Goal: Task Accomplishment & Management: Complete application form

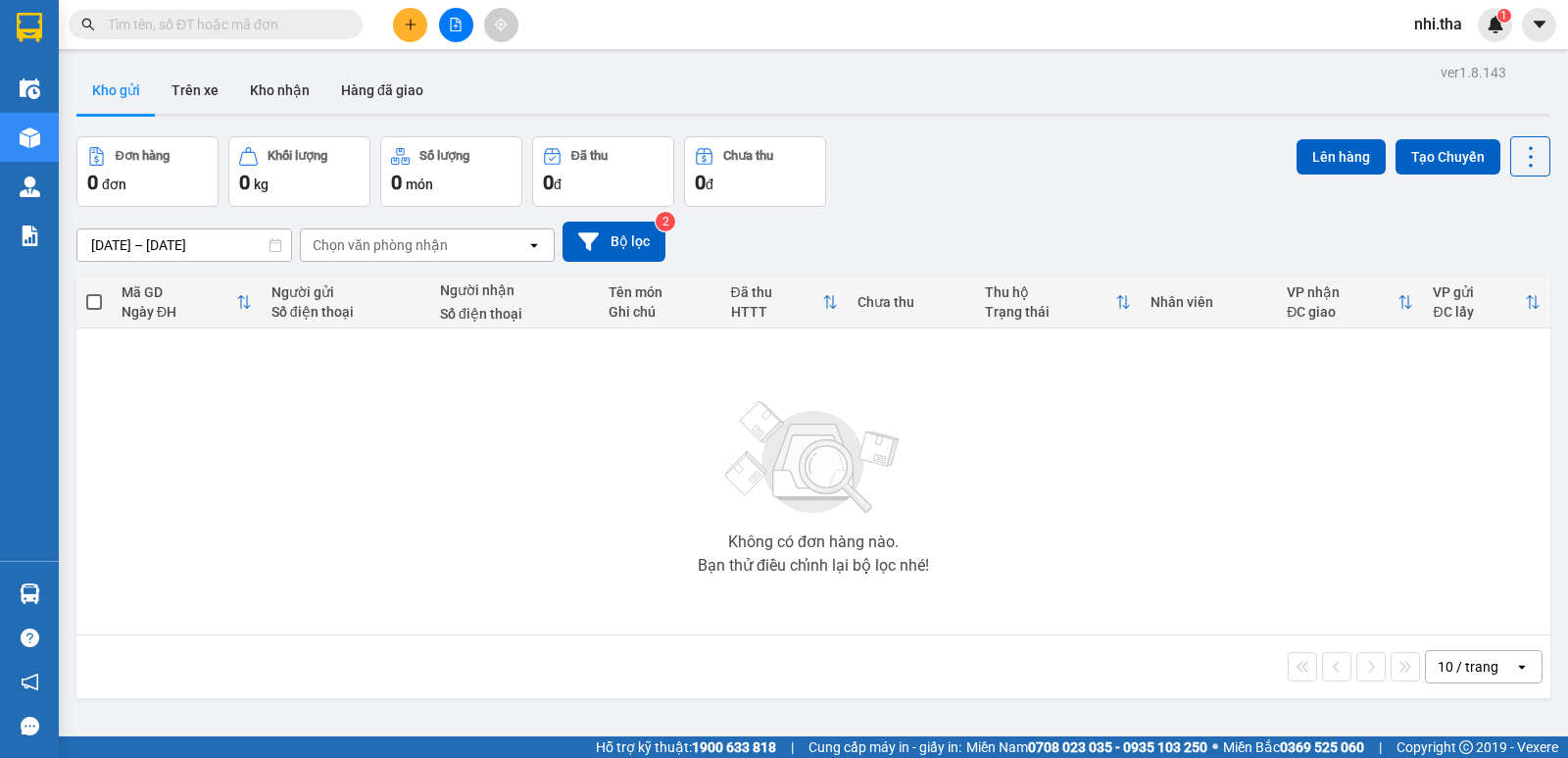
click at [264, 20] on input "text" at bounding box center [224, 25] width 232 height 22
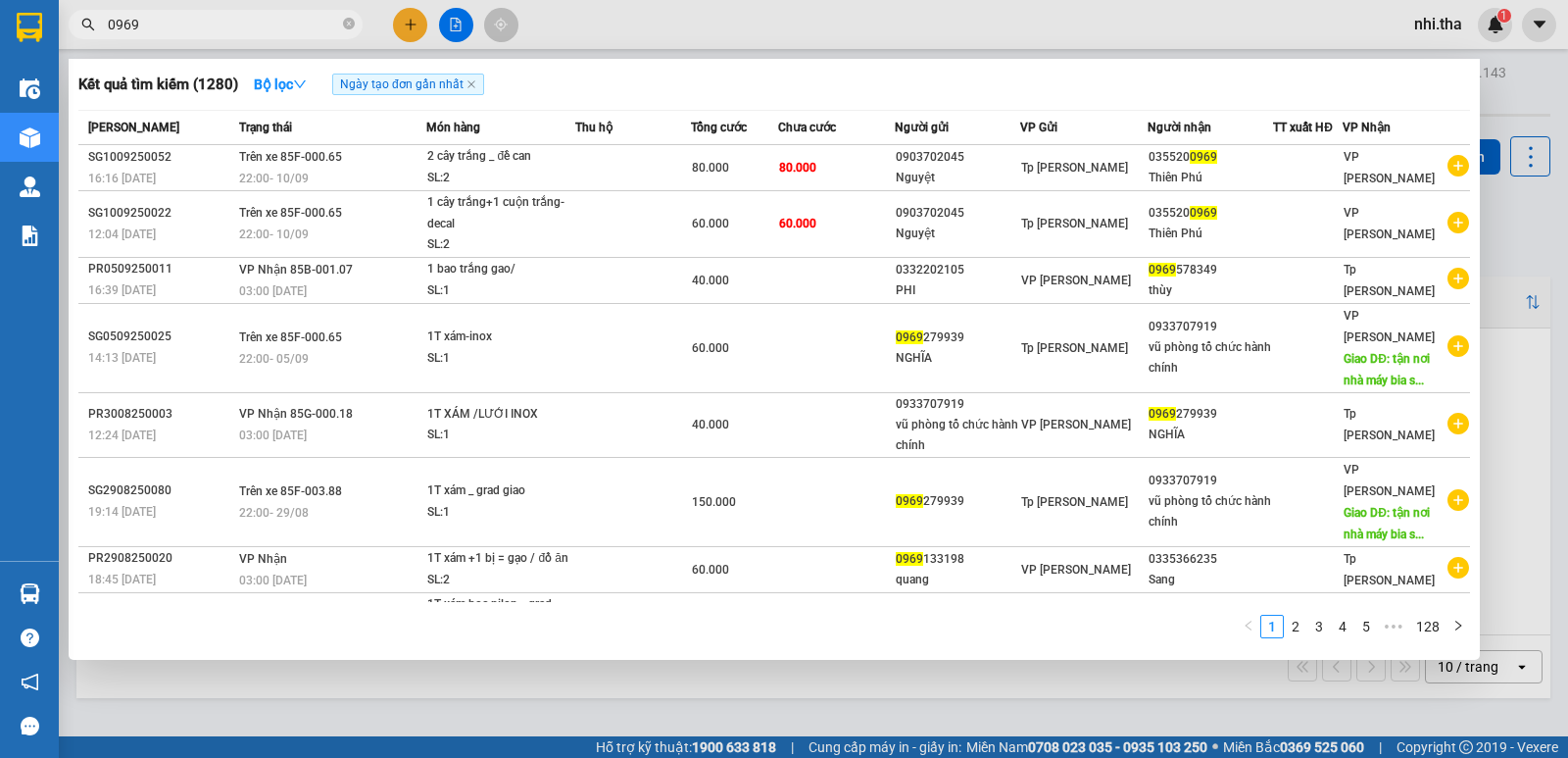
click at [264, 19] on input "0969" at bounding box center [224, 25] width 232 height 22
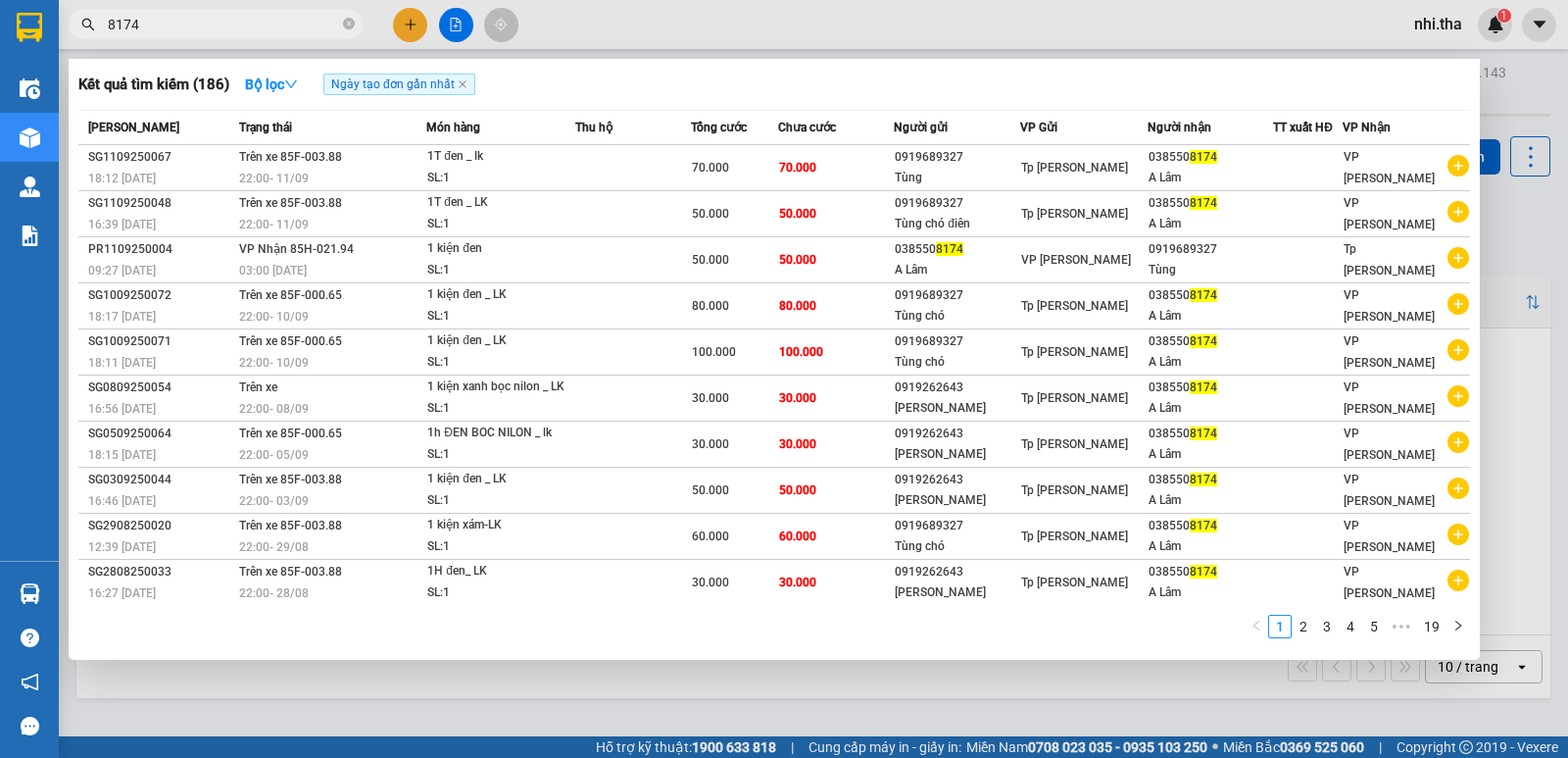
type input "8174"
click at [413, 32] on div at bounding box center [784, 379] width 1568 height 758
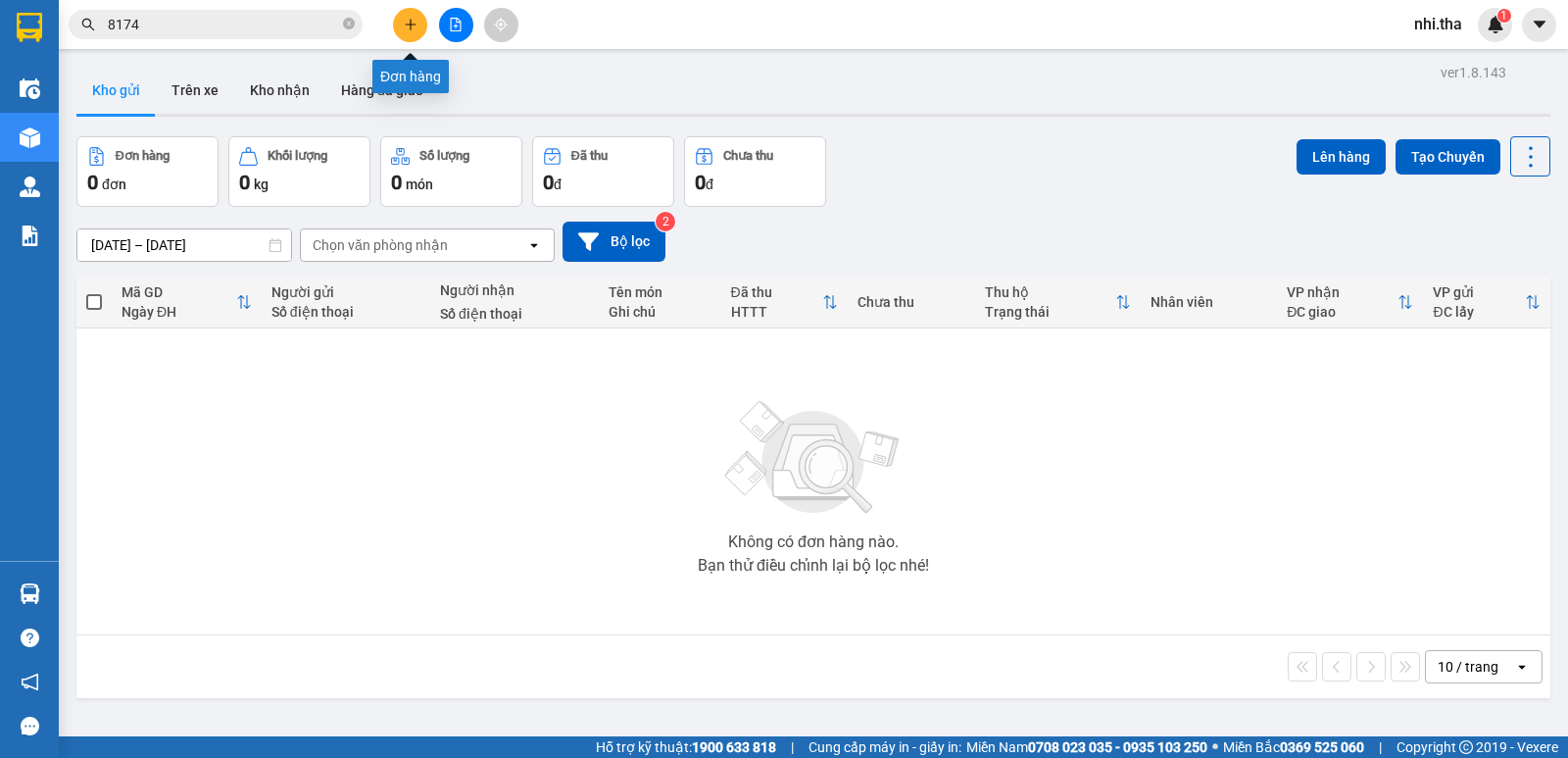
click at [413, 32] on button at bounding box center [409, 25] width 34 height 34
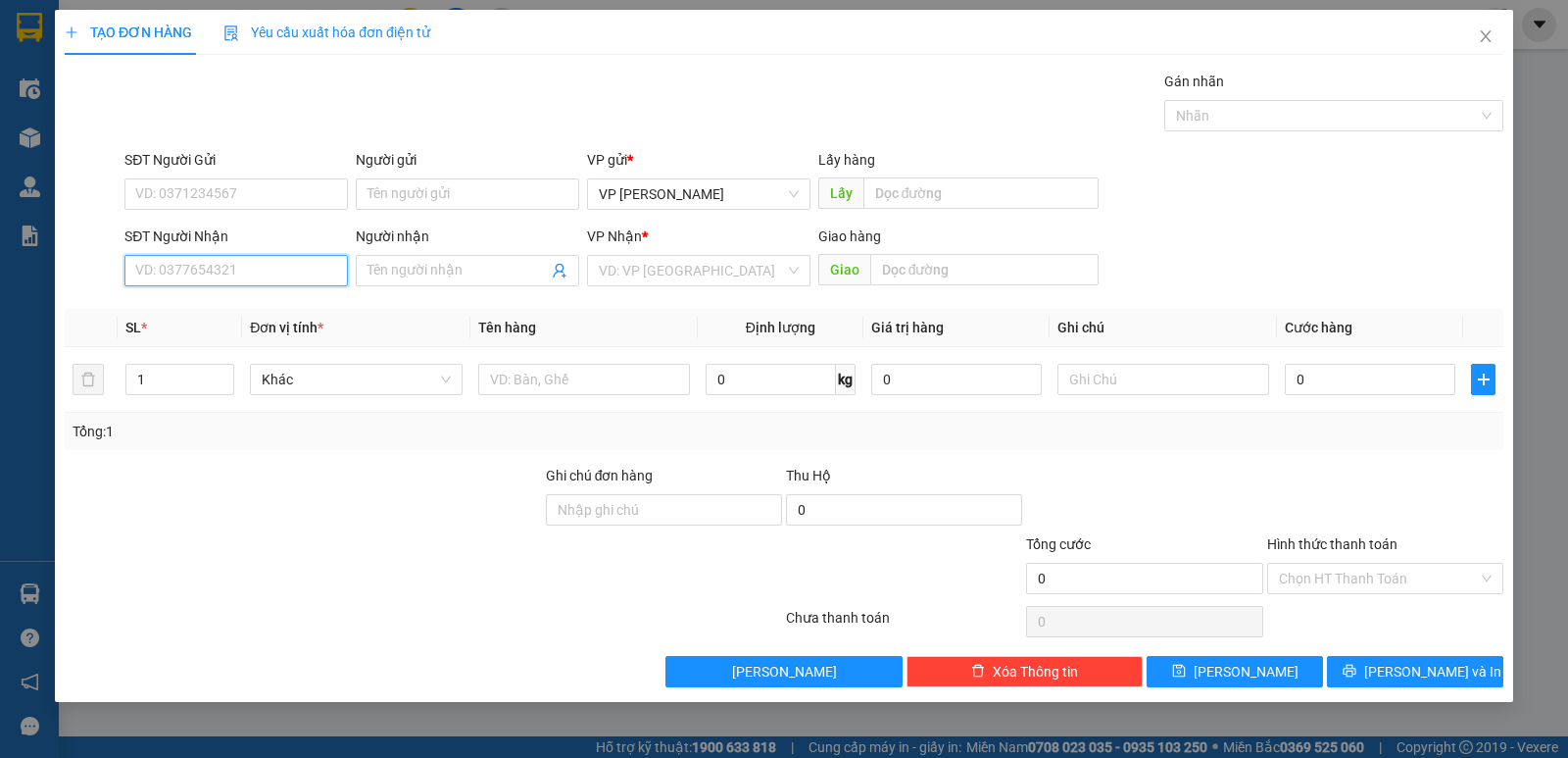
paste input "0947627107"
type input "0947627107"
click at [231, 309] on div "0947627107 - cà phê Tân Vạn" at bounding box center [236, 310] width 200 height 22
type input "cà phê Tân Vạn"
type input "0947627107"
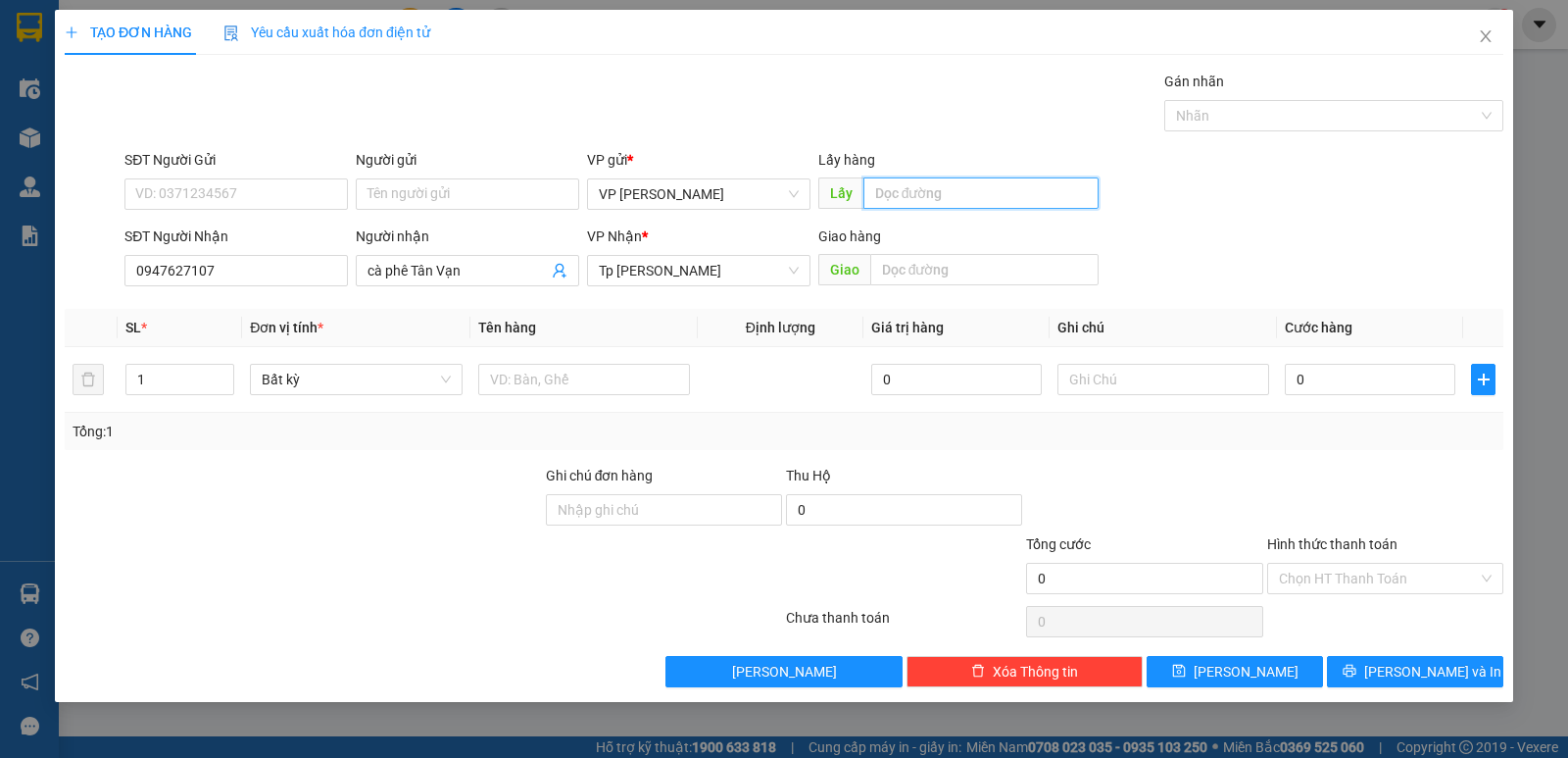
click at [893, 193] on input "text" at bounding box center [981, 193] width 236 height 31
paste input "ư"
paste input "óc"
paste input "â"
paste input "ạn"
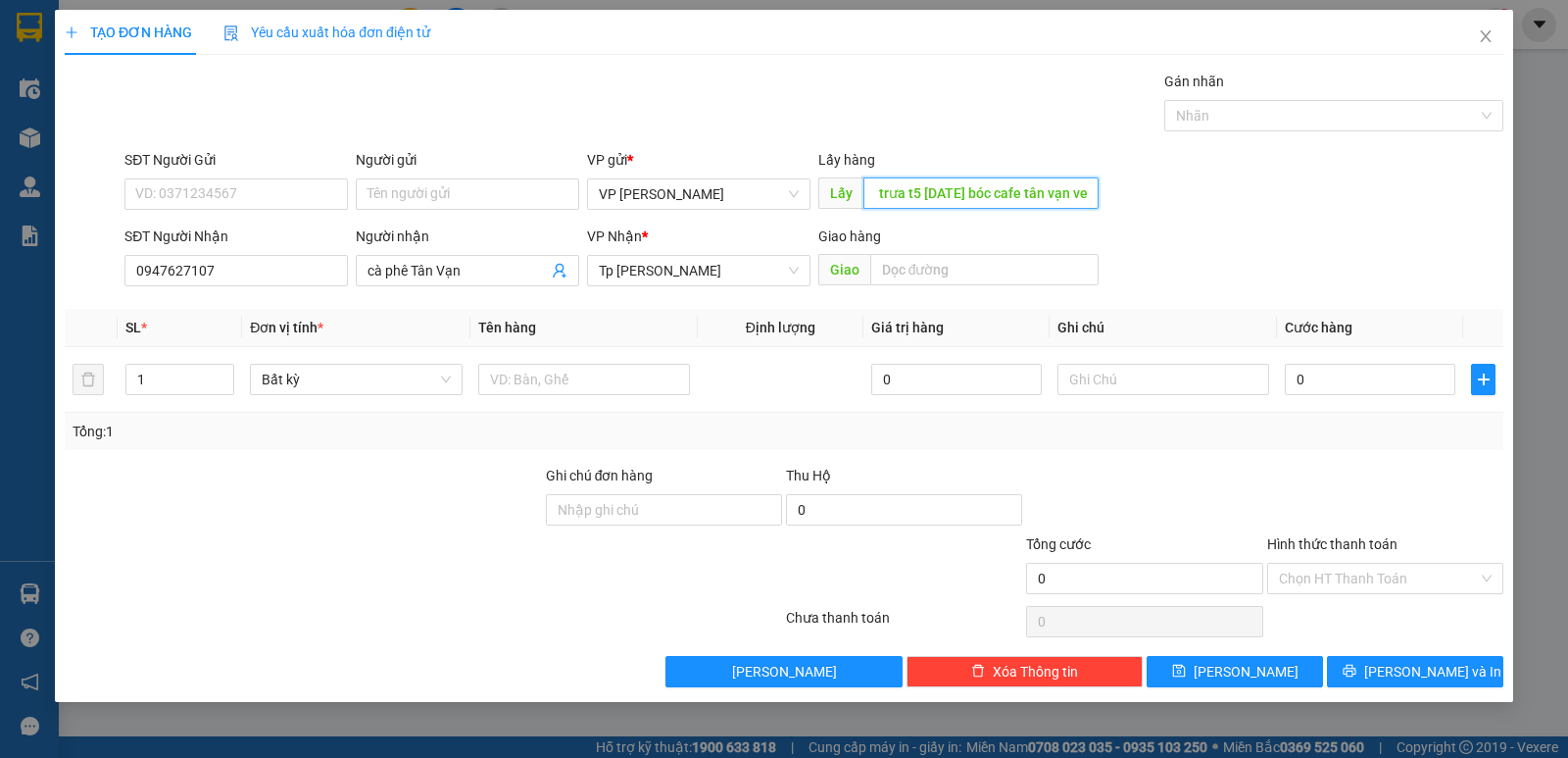
paste input "ê"
paste input "ề"
click at [1002, 190] on input "XE 94 ra trưa t5 [DATE] bóc cafe tân vạn về [GEOGRAPHIC_DATA]" at bounding box center [981, 193] width 236 height 31
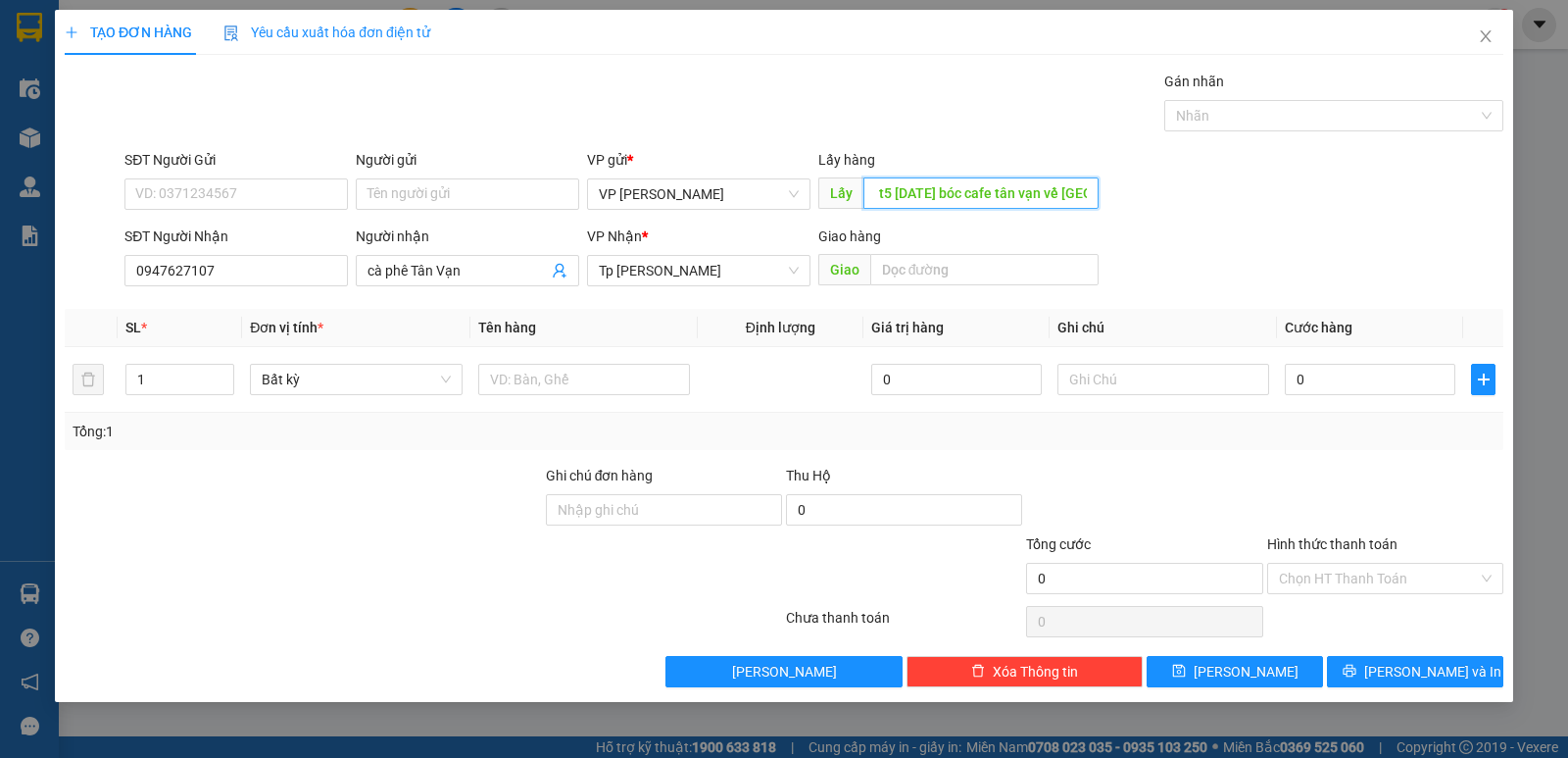
click at [1002, 190] on input "XE 94 ra trưa t5 [DATE] bóc cafe tân vạn về [GEOGRAPHIC_DATA]" at bounding box center [981, 193] width 236 height 31
type input "XE 94 ra trưa t5 [DATE] bóc cafe tân vạn về [GEOGRAPHIC_DATA]"
click at [225, 374] on icon "up" at bounding box center [224, 375] width 6 height 4
type input "3"
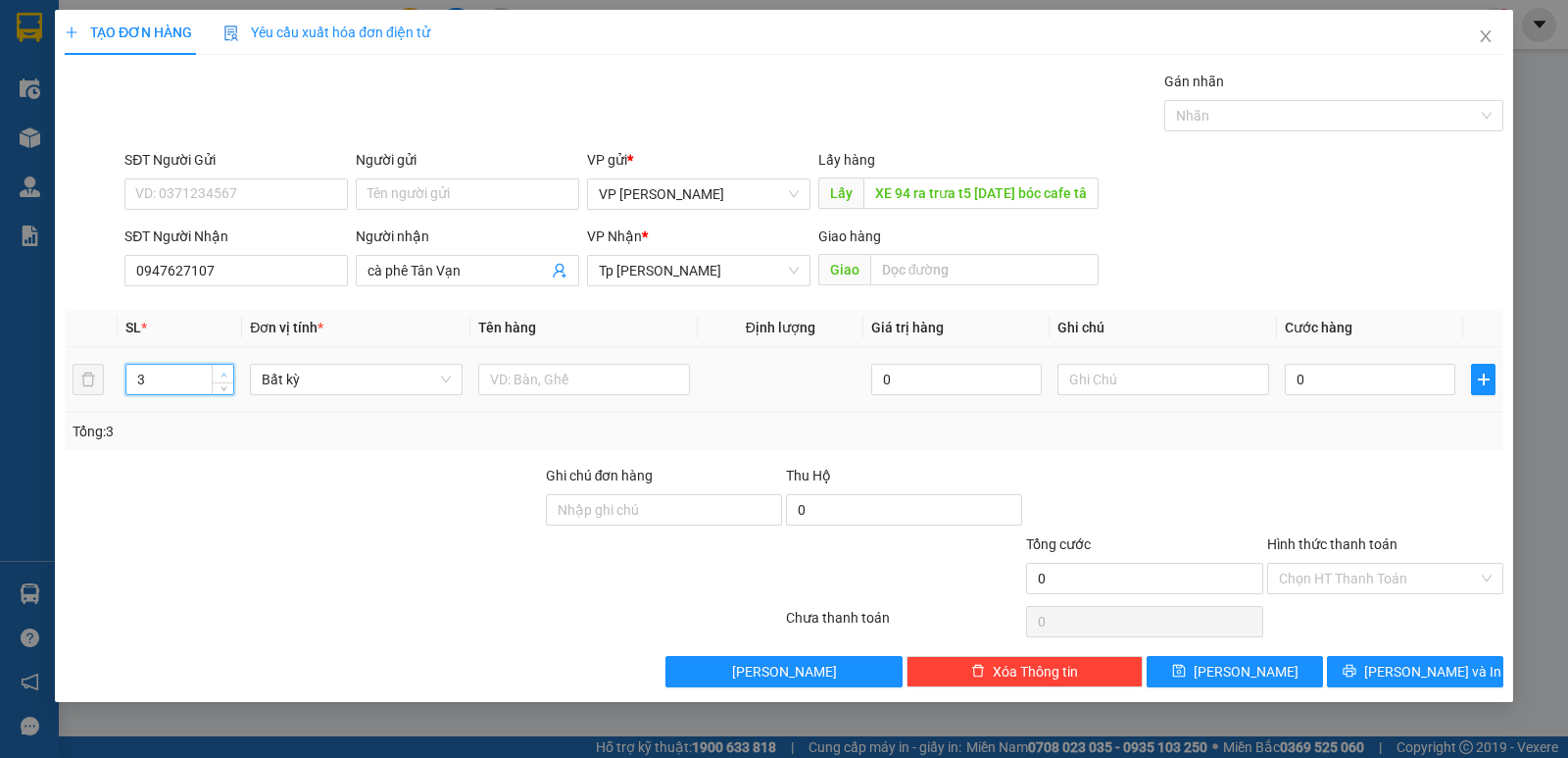
click at [225, 374] on icon "up" at bounding box center [224, 375] width 6 height 4
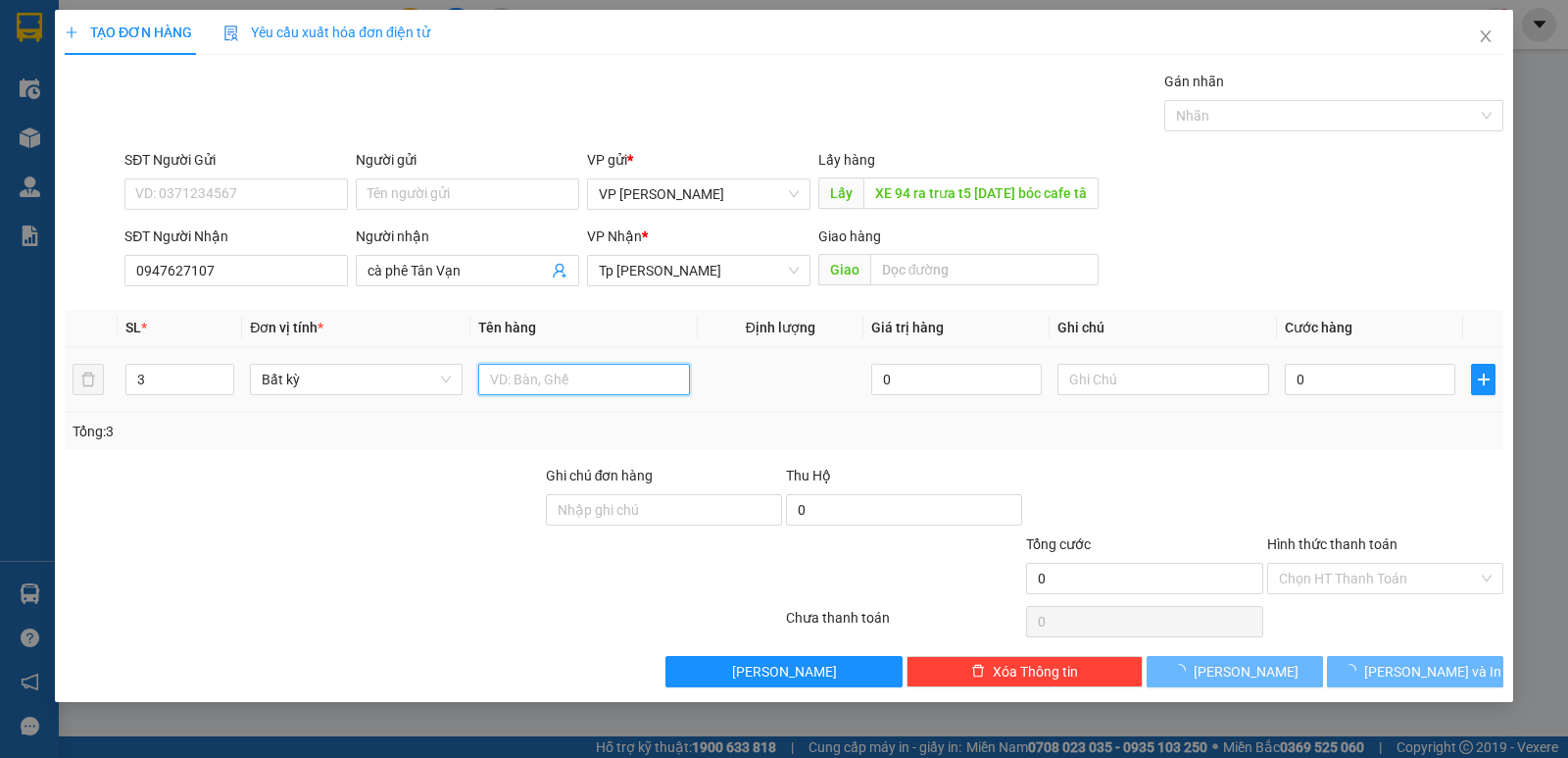
click at [500, 382] on input "text" at bounding box center [584, 380] width 212 height 31
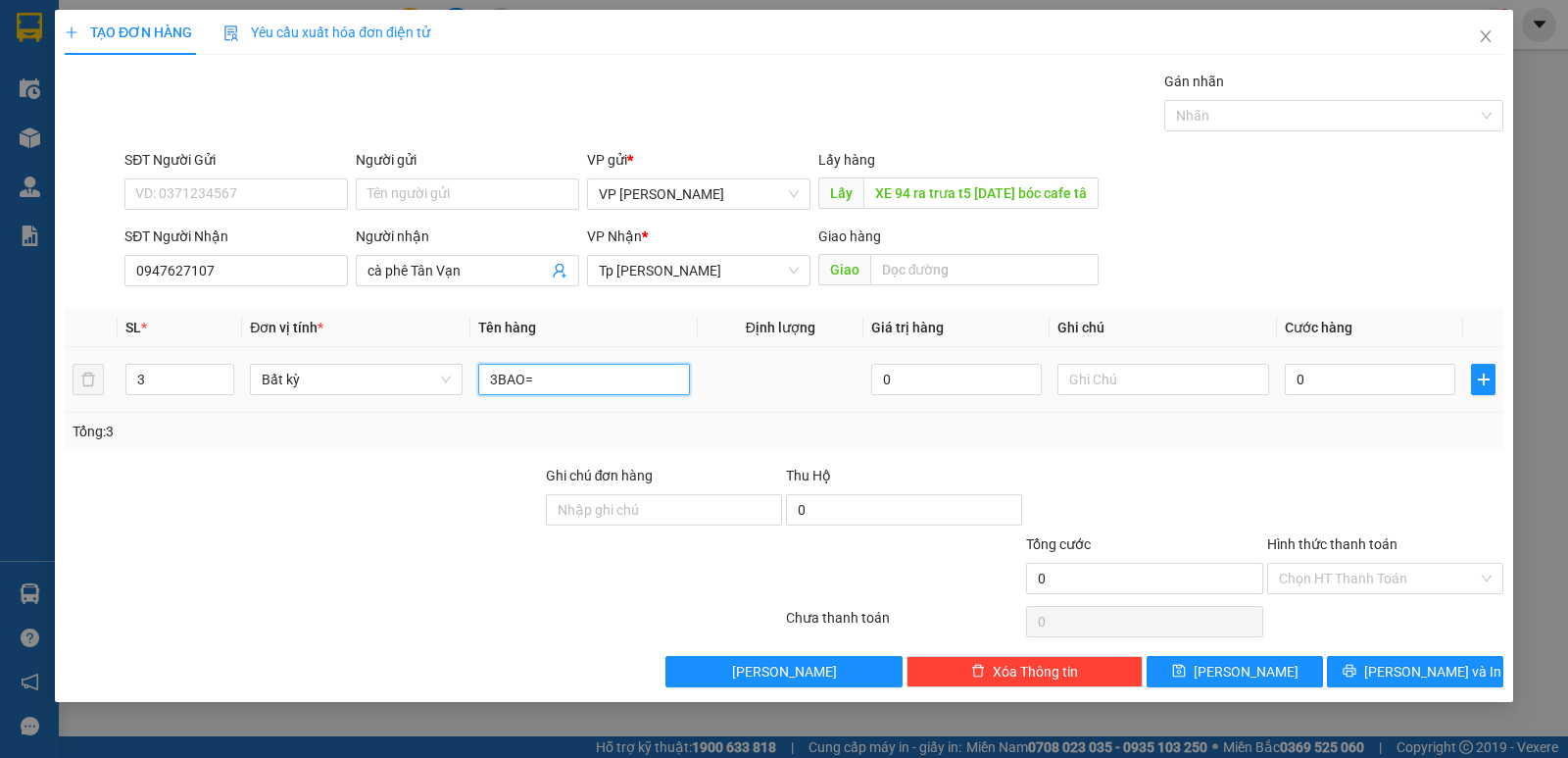
paste input "XE 94 ra trưa t5 [DATE] bóc cafe tân vạn về [GEOGRAPHIC_DATA]"
type input "3BAO=XE 94 ra trưa t5 [DATE] bóc cafe tân vạn về [GEOGRAPHIC_DATA]"
click at [1327, 387] on input "0" at bounding box center [1370, 380] width 171 height 31
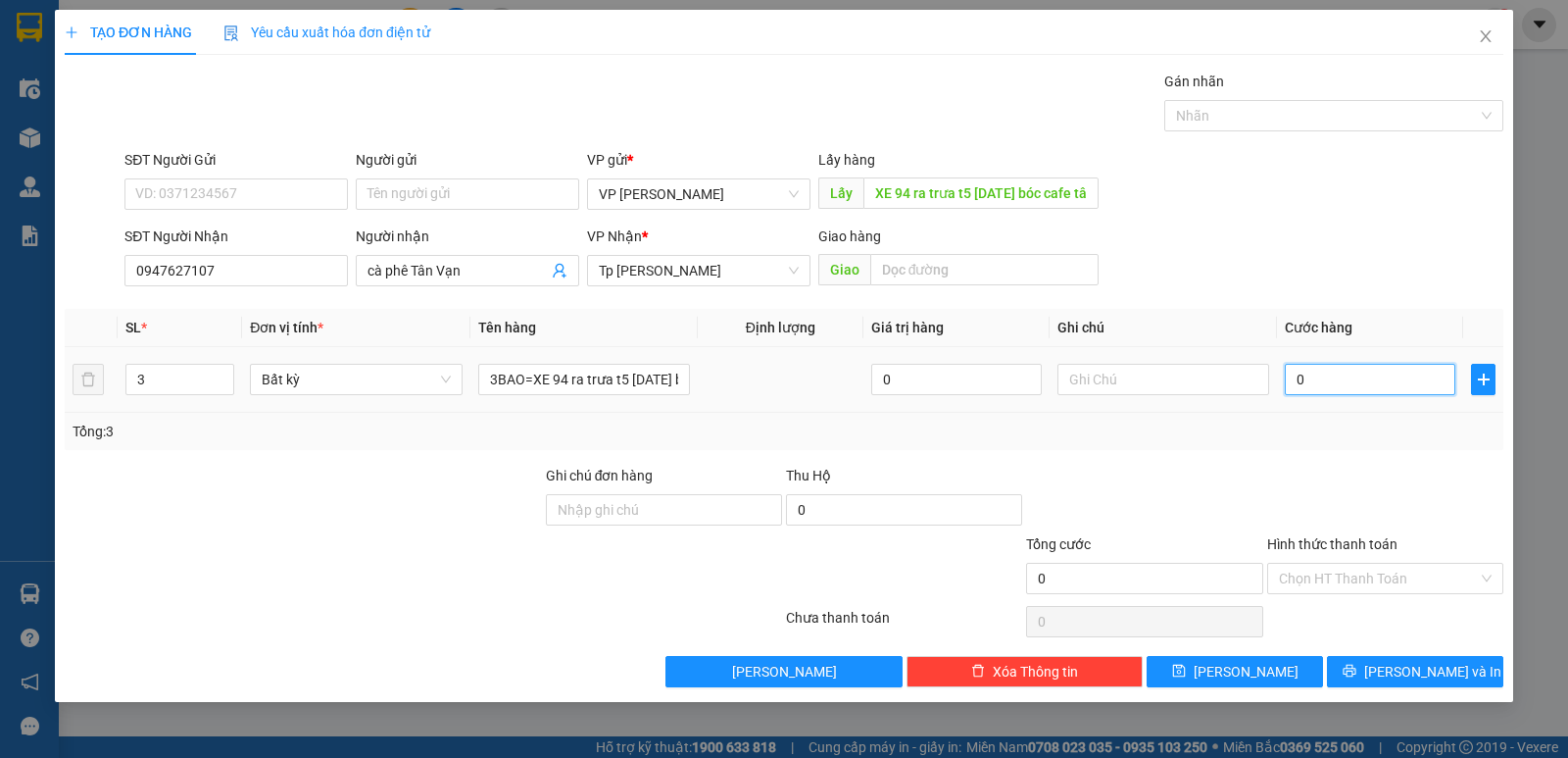
type input "1"
type input "12"
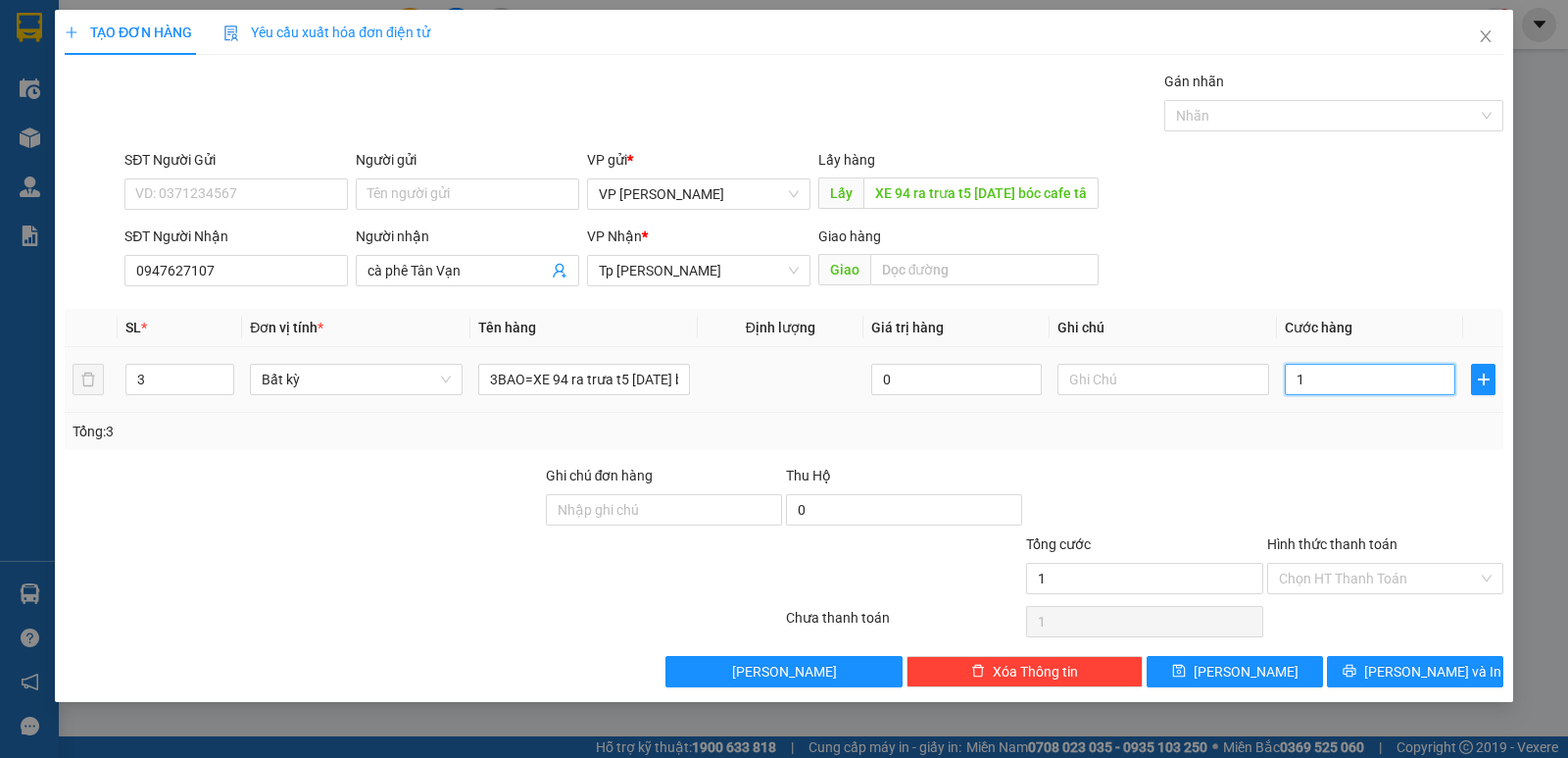
type input "12"
type input "120"
type input "120.000"
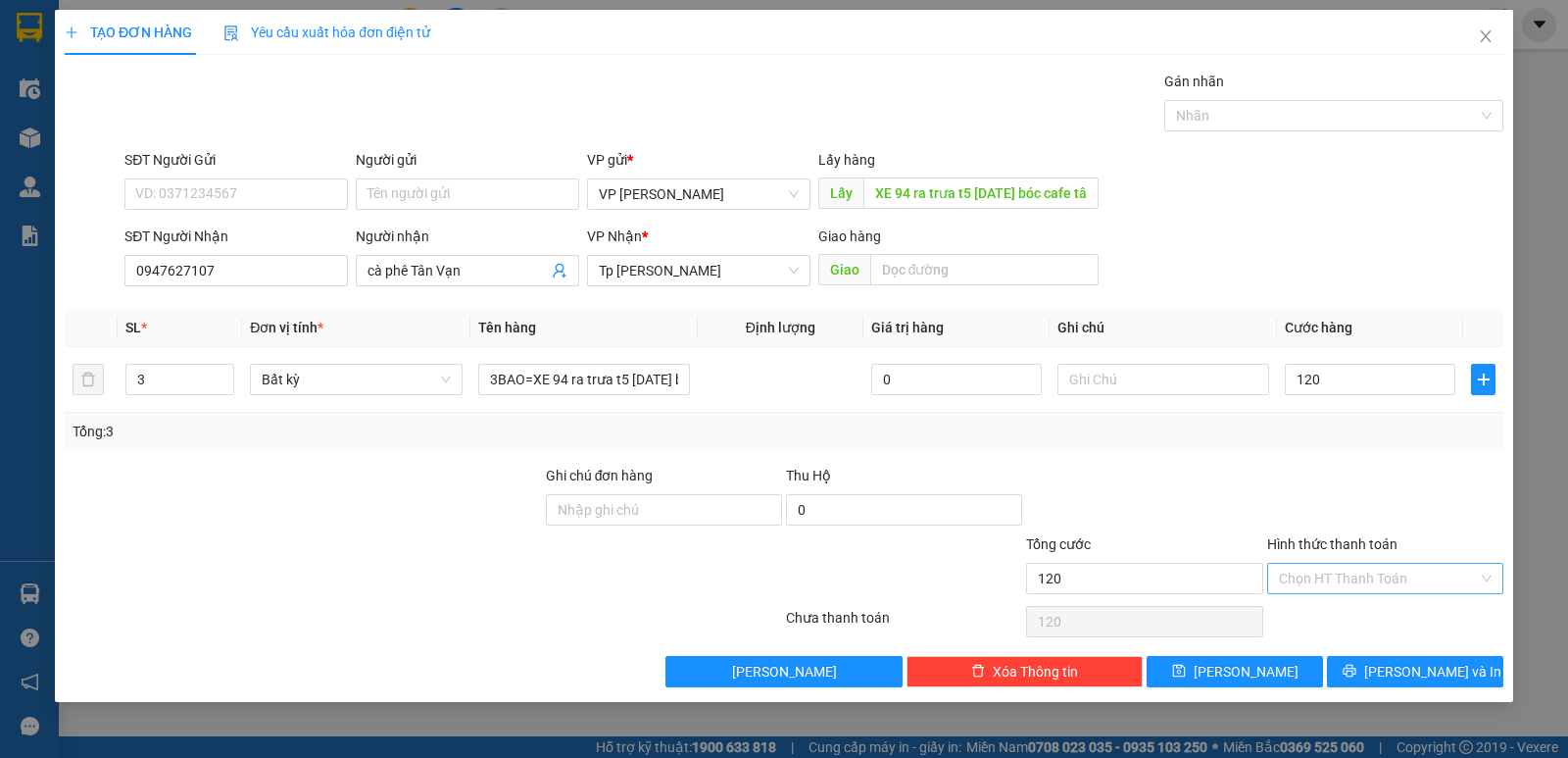
type input "120.000"
click at [1356, 579] on input "Hình thức thanh toán" at bounding box center [1378, 578] width 199 height 29
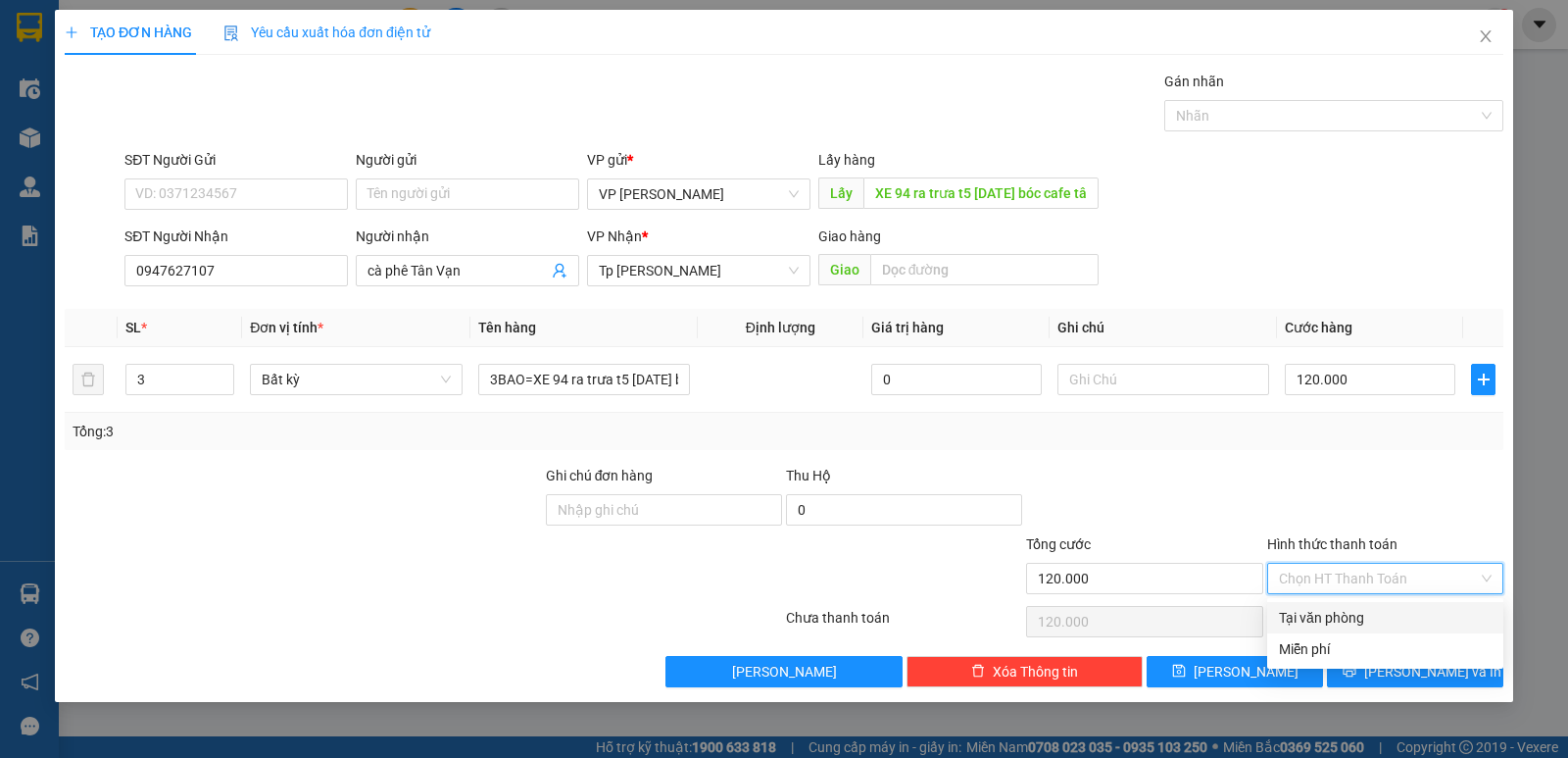
click at [1347, 626] on div "Tại văn phòng" at bounding box center [1385, 618] width 213 height 22
type input "0"
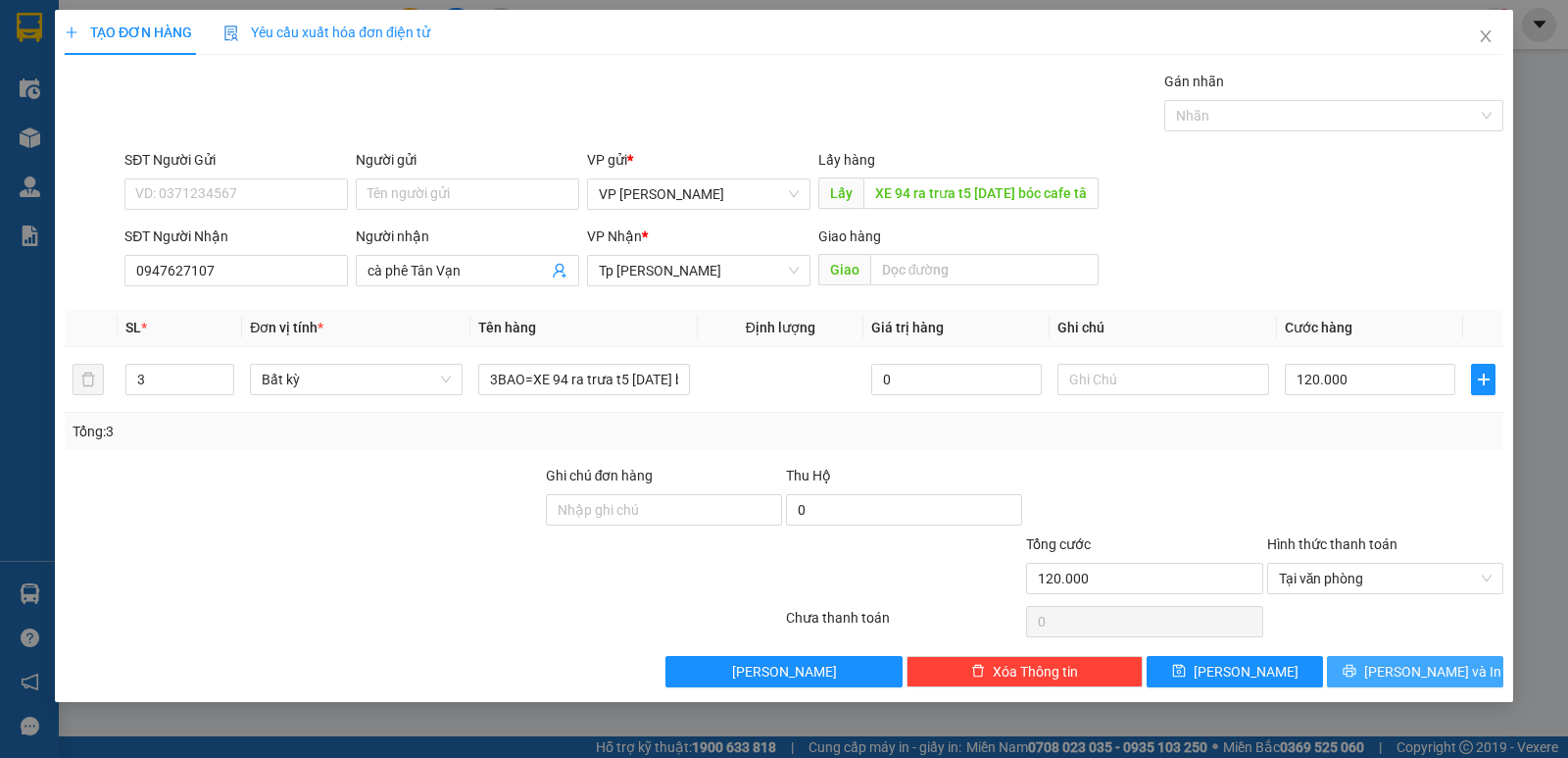
click at [1355, 674] on icon "printer" at bounding box center [1348, 671] width 13 height 13
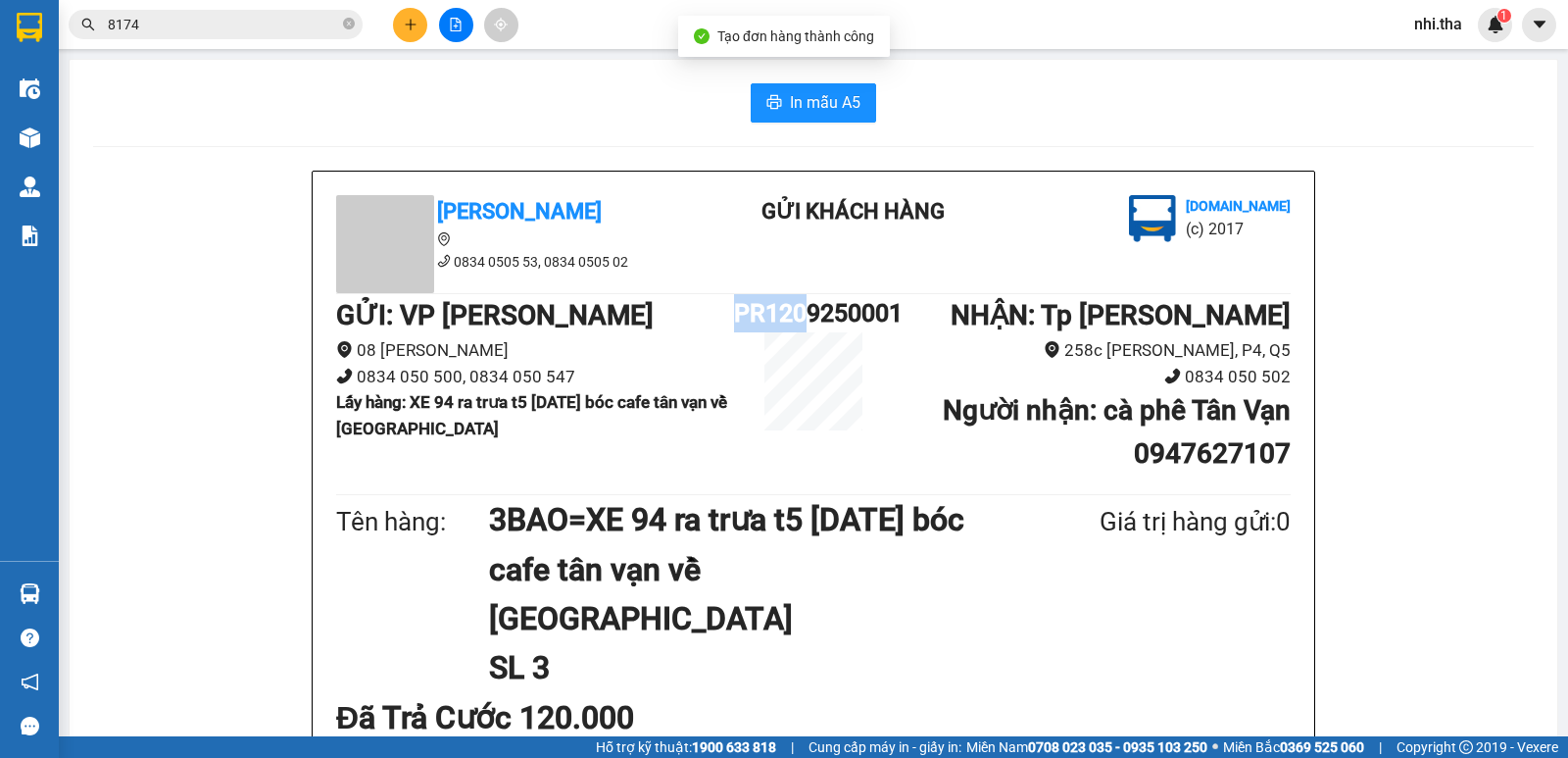
drag, startPoint x: 730, startPoint y: 312, endPoint x: 804, endPoint y: 313, distance: 74.0
click at [801, 313] on h1 "PR1209250001" at bounding box center [813, 313] width 159 height 38
drag, startPoint x: 894, startPoint y: 312, endPoint x: 905, endPoint y: 312, distance: 11.0
click at [905, 312] on h1 "NHẬN : Tp [PERSON_NAME]" at bounding box center [1091, 316] width 397 height 43
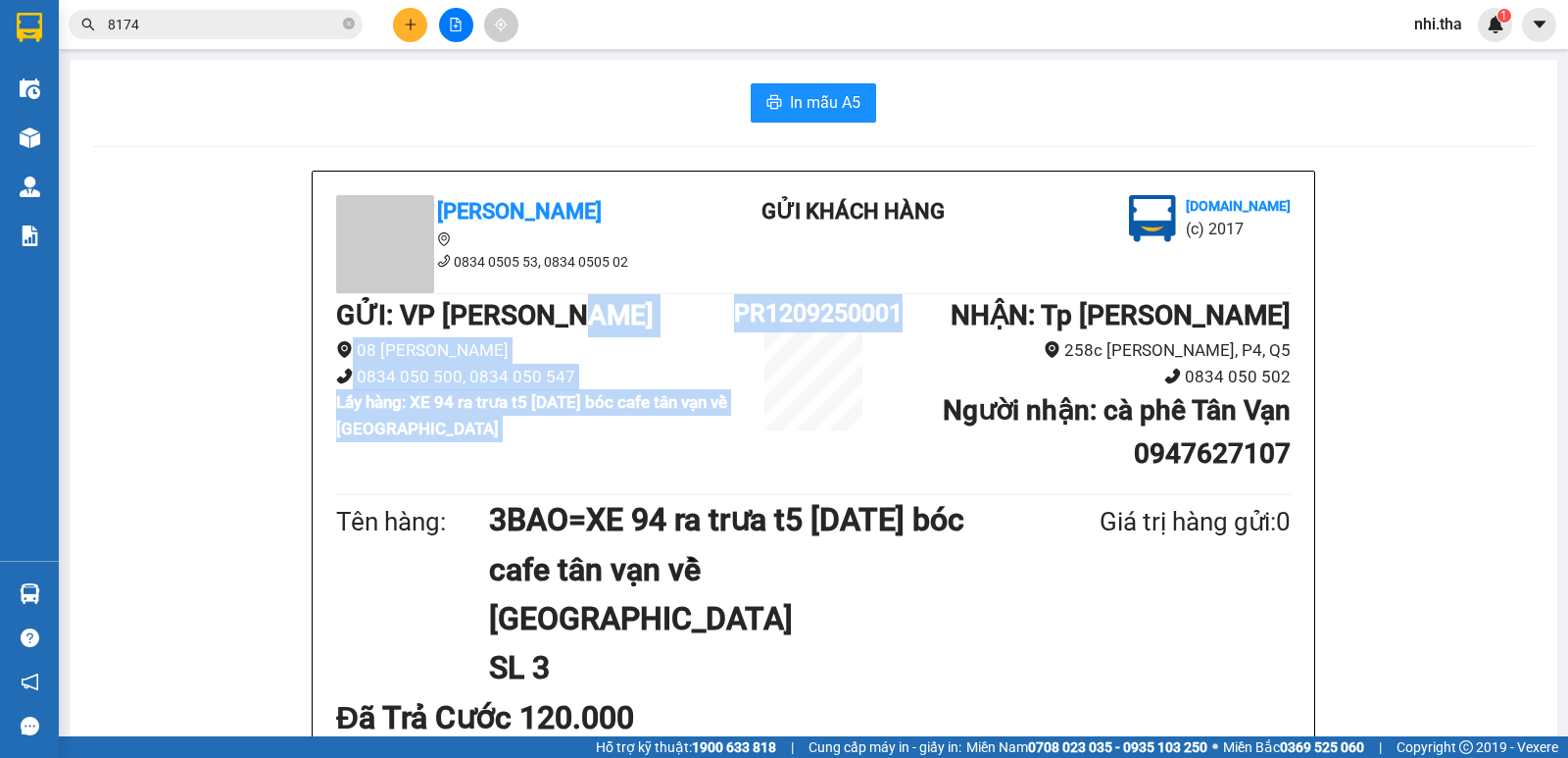
drag, startPoint x: 723, startPoint y: 312, endPoint x: 889, endPoint y: 316, distance: 166.0
click at [889, 316] on div "GỬI : VP [PERSON_NAME] Rang 08 [PERSON_NAME] 0834 050 500, 0834 050 547 Lấy hàn…" at bounding box center [813, 392] width 955 height 195
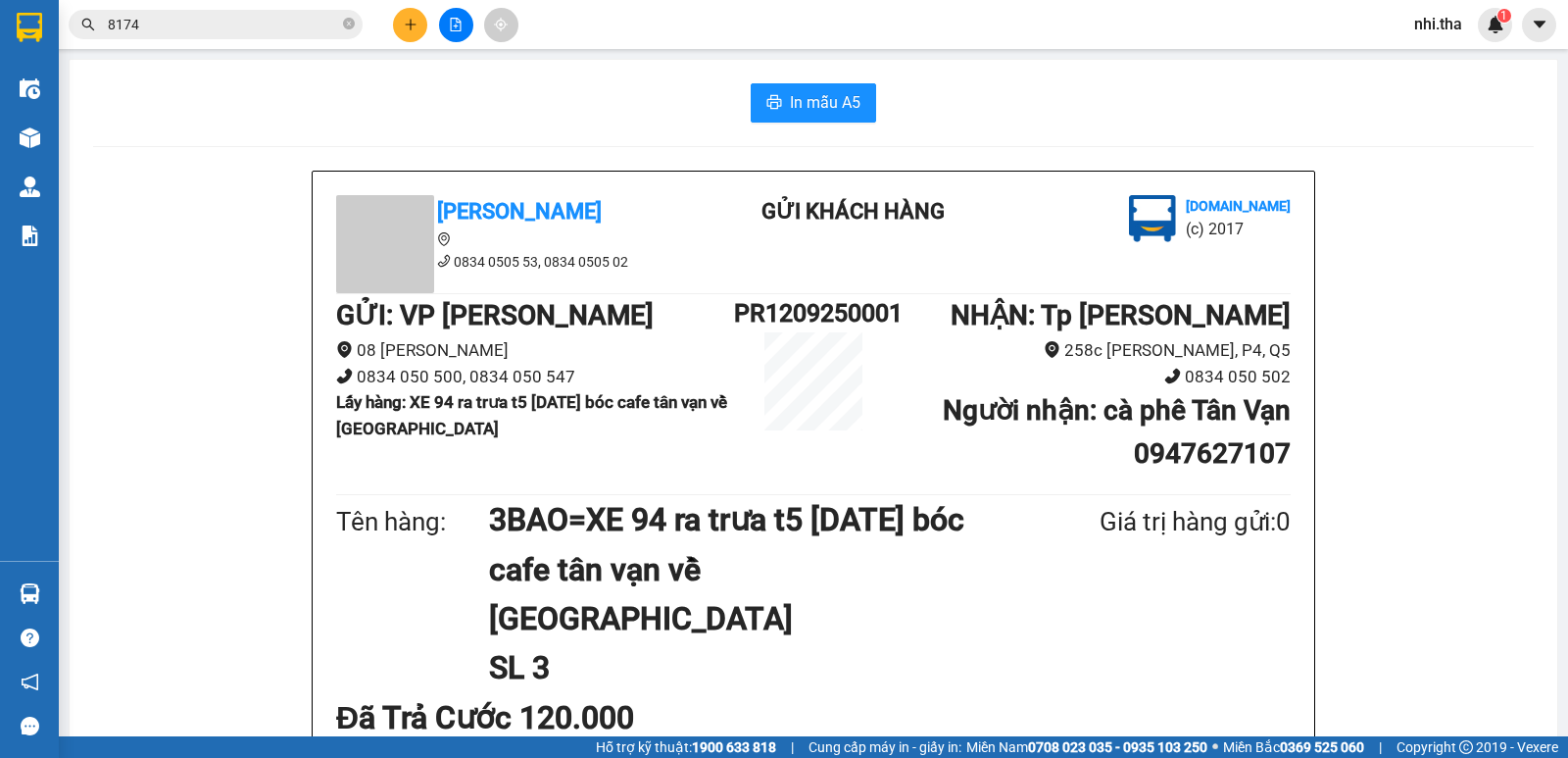
drag, startPoint x: 905, startPoint y: 338, endPoint x: 843, endPoint y: 330, distance: 62.5
click at [905, 339] on li "258c [PERSON_NAME], P4, Q5" at bounding box center [1091, 351] width 397 height 27
drag, startPoint x: 734, startPoint y: 310, endPoint x: 904, endPoint y: 317, distance: 170.1
click at [904, 317] on div "GỬI : VP [PERSON_NAME] Rang 08 [PERSON_NAME] 0834 050 500, 0834 050 547 Lấy hàn…" at bounding box center [813, 392] width 955 height 195
copy div "PR1209250001"
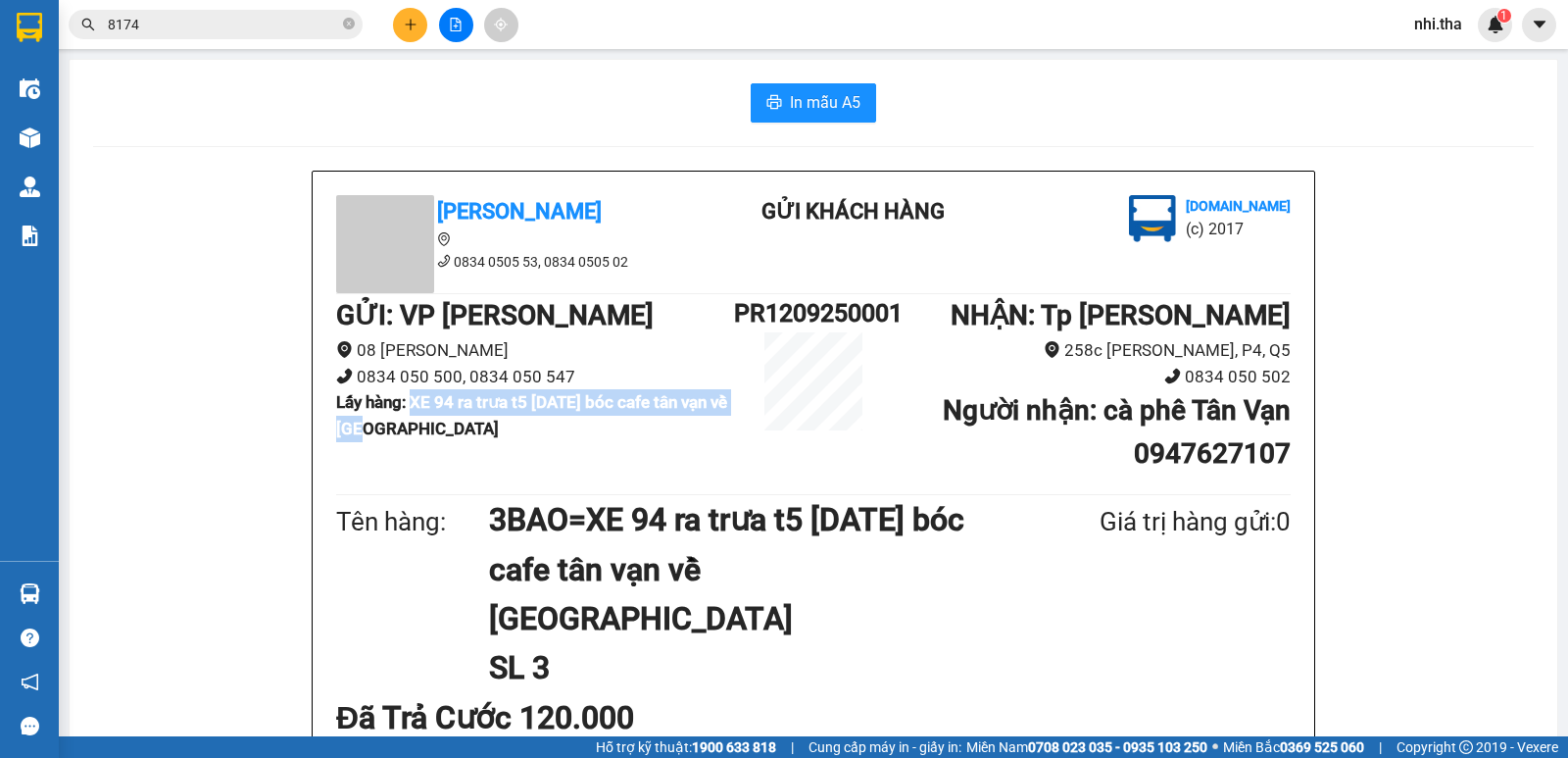
drag, startPoint x: 407, startPoint y: 405, endPoint x: 440, endPoint y: 437, distance: 46.0
click at [440, 437] on li "Lấy hàng : XE 94 ra trưa t5 [DATE] bóc cafe tân vạn về [GEOGRAPHIC_DATA]" at bounding box center [535, 415] width 397 height 52
copy b "XE 94 ra trưa t5 [DATE] bóc cafe tân vạn về [GEOGRAPHIC_DATA]"
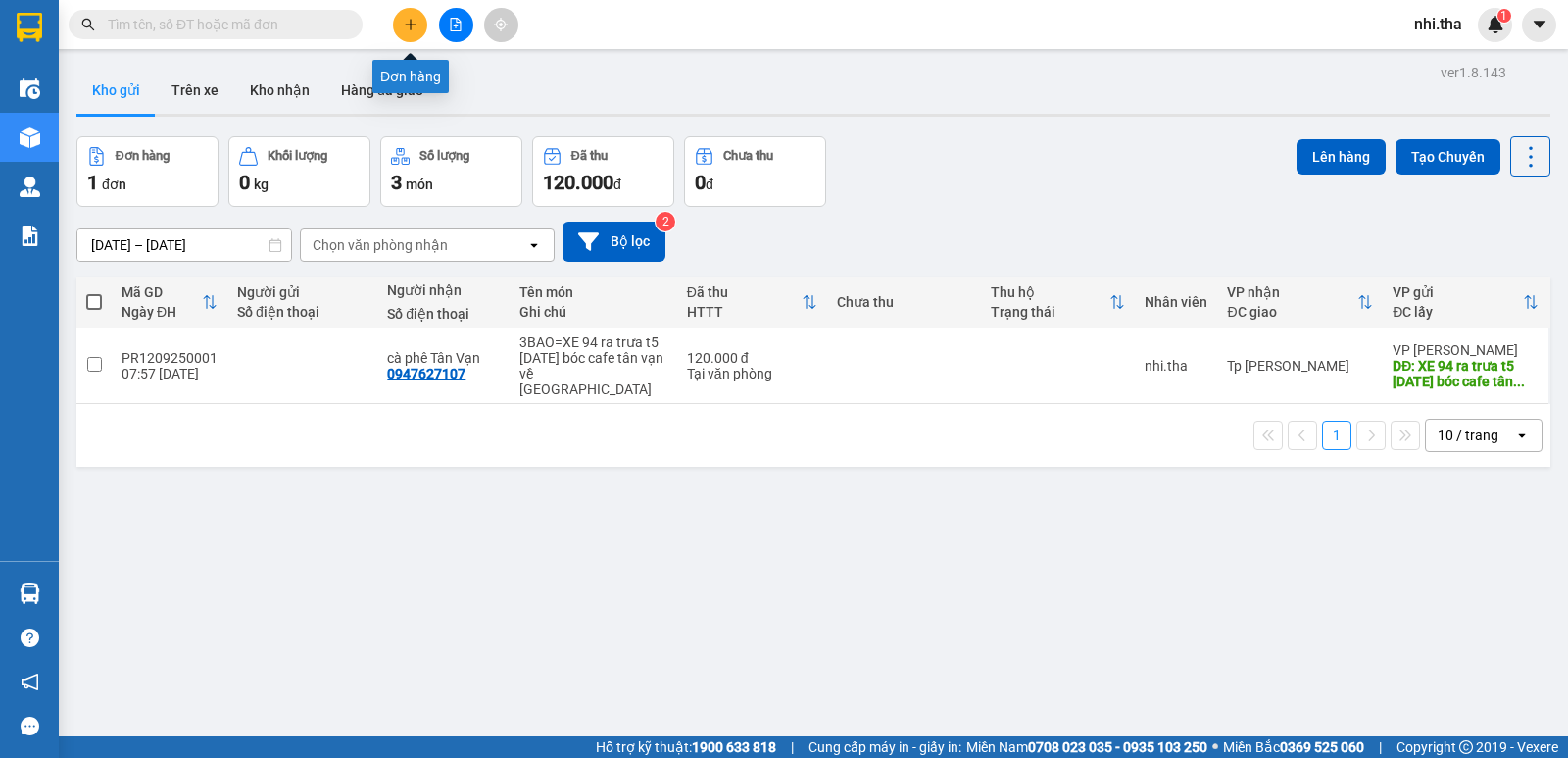
click at [406, 27] on icon "plus" at bounding box center [410, 25] width 14 height 14
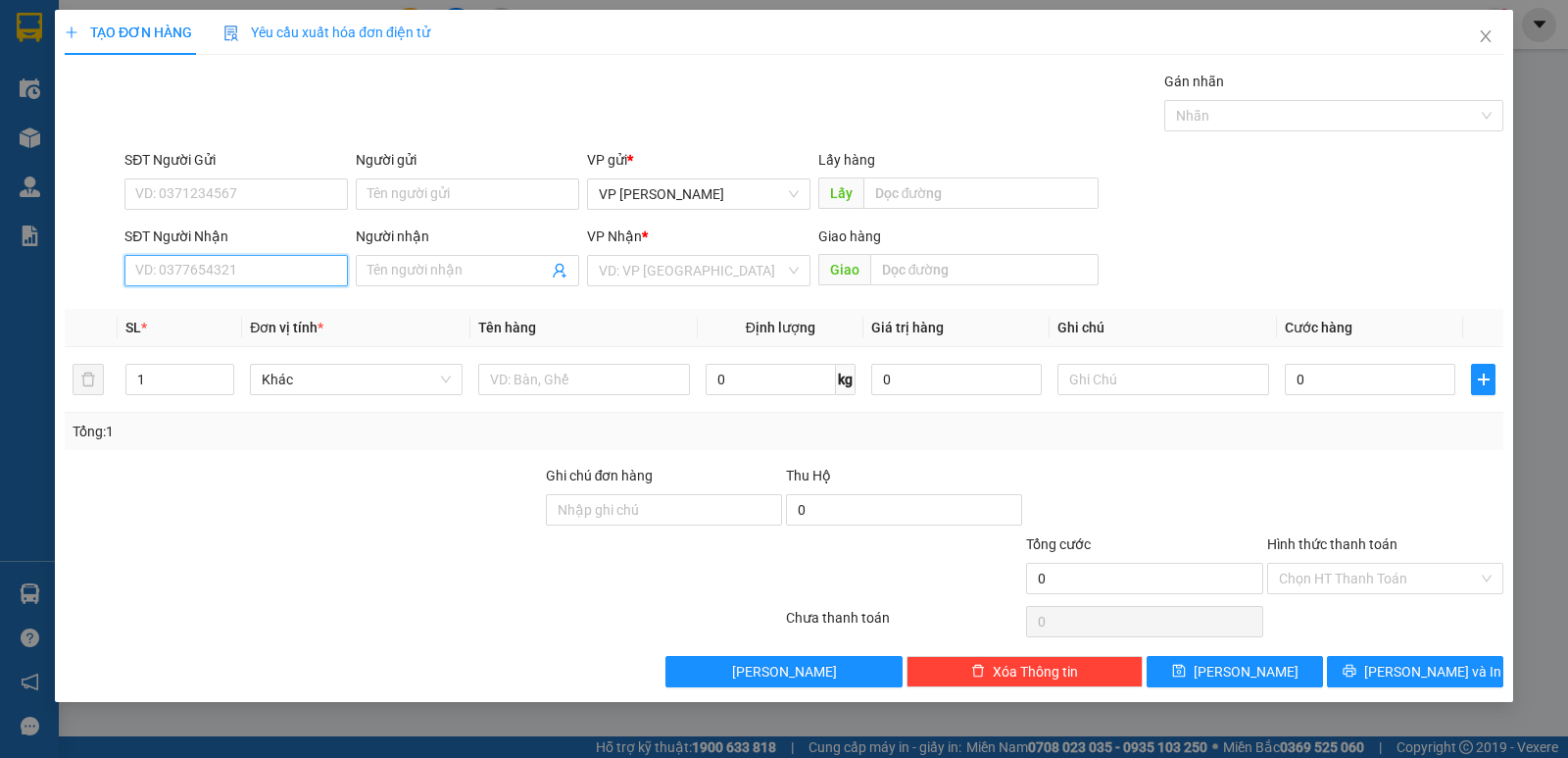
paste input "0989673571"
type input "0989673571"
click at [220, 309] on div "0989673571 - hàng liên hương về PR" at bounding box center [248, 310] width 225 height 22
type input "hàng liên hương về PR"
type input "0989673571"
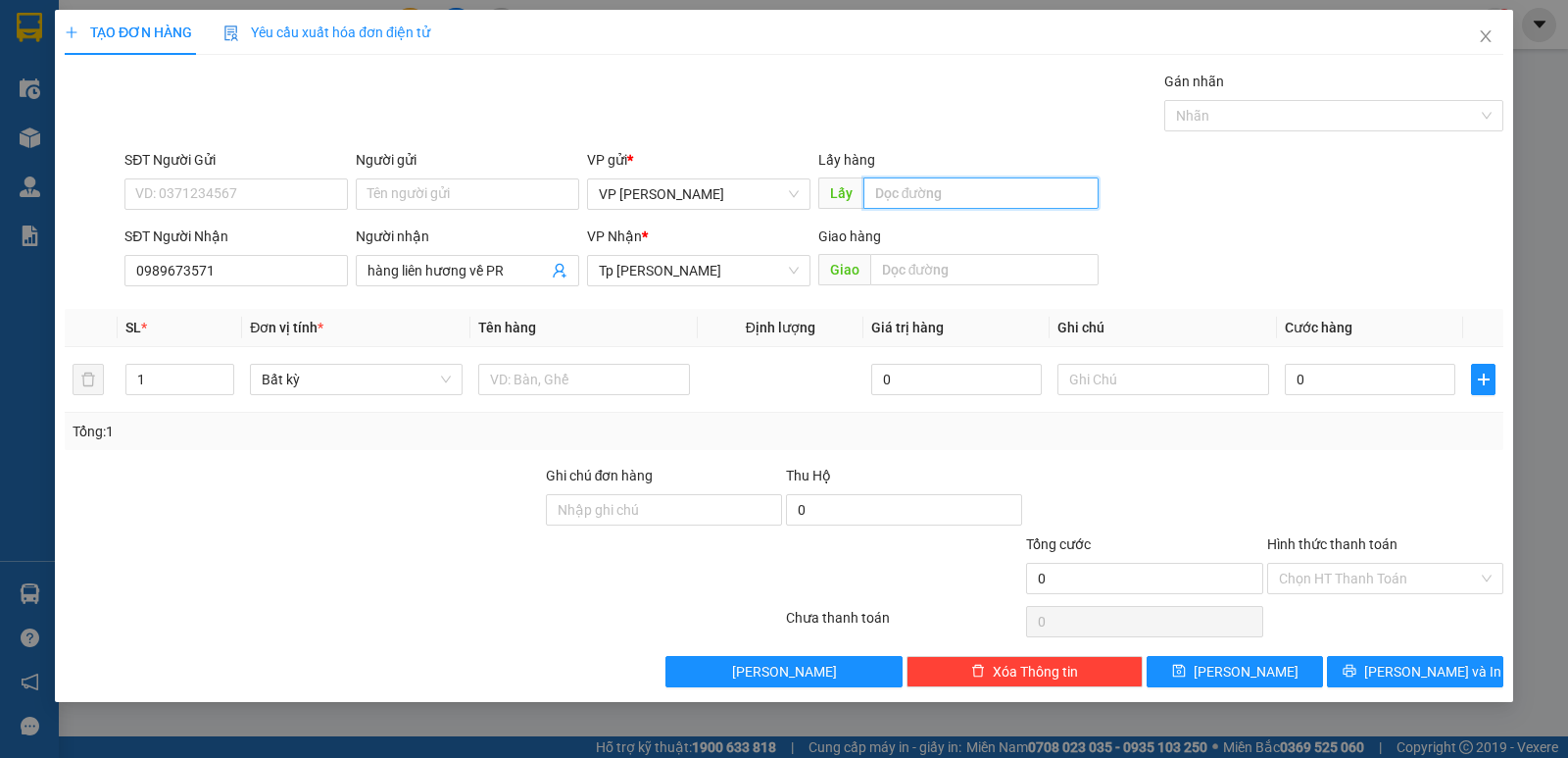
click at [912, 199] on input "text" at bounding box center [981, 193] width 236 height 31
click at [981, 194] on input "XE 94" at bounding box center [981, 193] width 236 height 31
paste input "ra trưa t5 11/9/25 bóc cafe tân vạn về PR"
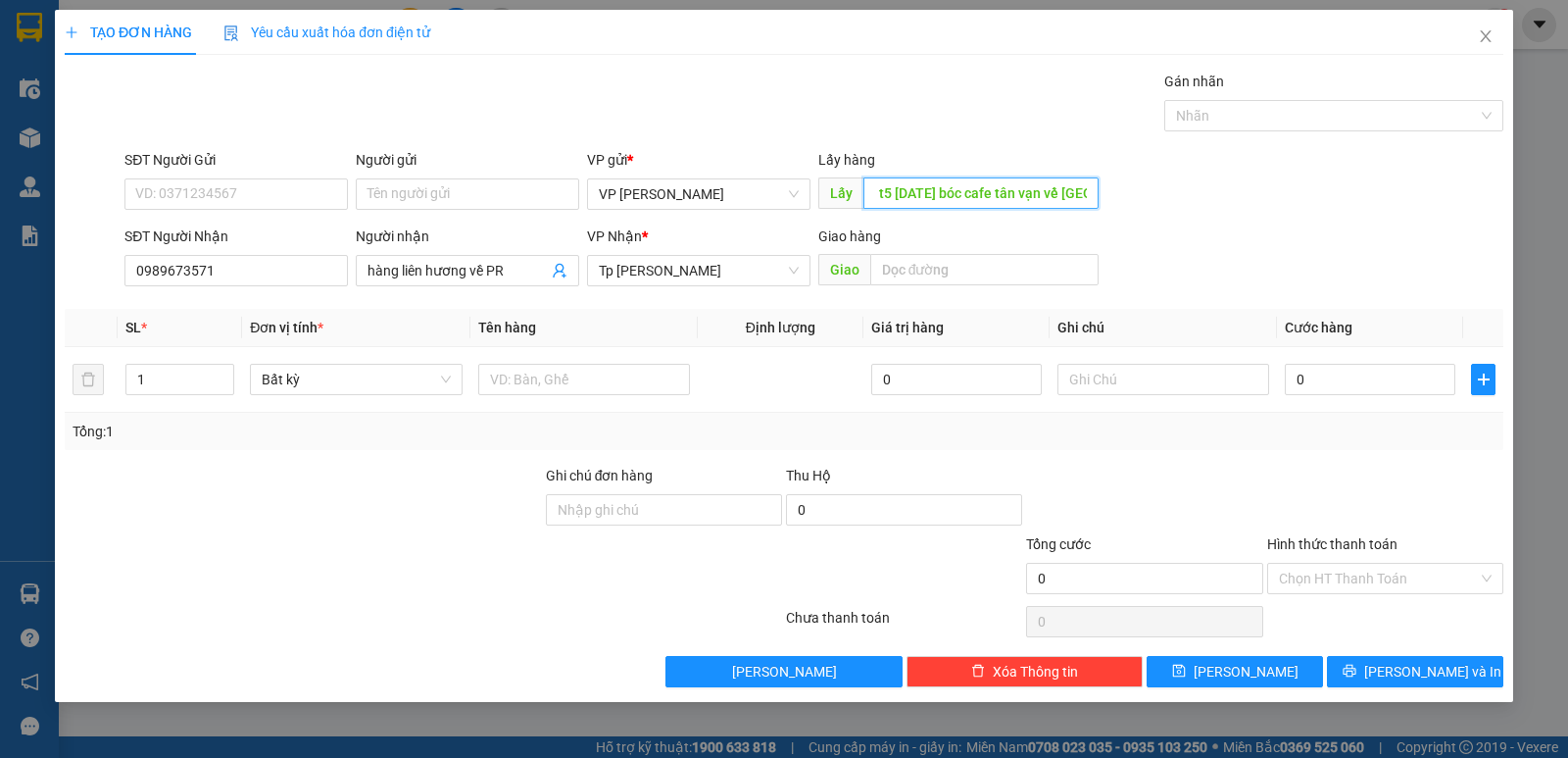
scroll to position [0, 80]
drag, startPoint x: 976, startPoint y: 193, endPoint x: 1100, endPoint y: 199, distance: 124.1
click at [1100, 199] on div "Lấy hàng Lấy XE 94 ra trưa t5 11/9/25 bóc cafe tân vạn về PR" at bounding box center [959, 184] width 289 height 69
paste input "ê"
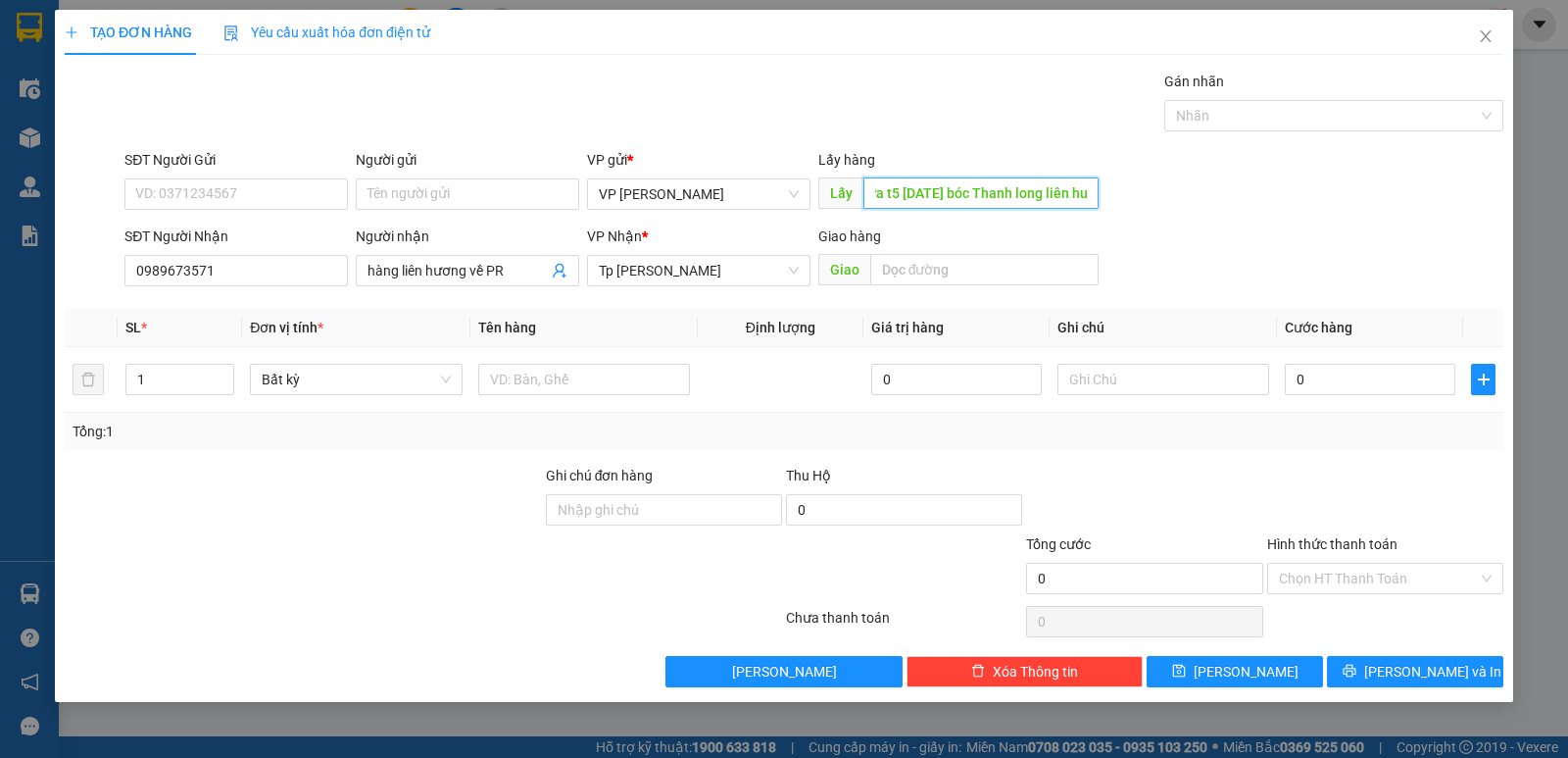
paste input "ơ"
paste input "ươn"
paste input "ê"
paste input "ề"
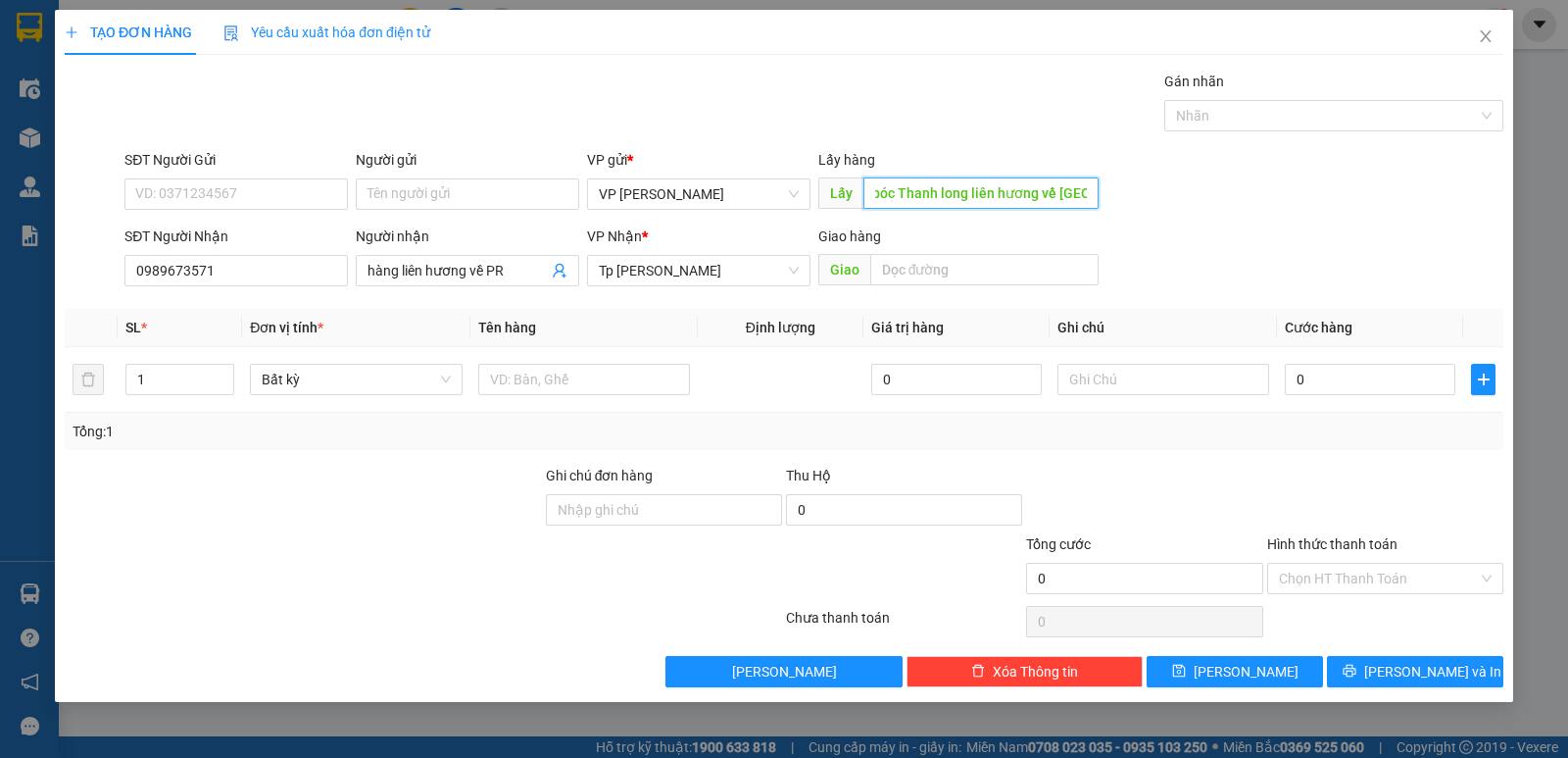
click at [1002, 186] on input "XE 94 ra trưa t5 11/9/25 bóc Thanh long liên hương về PR" at bounding box center [981, 193] width 236 height 31
type input "XE 94 ra trưa t5 11/9/25 bóc Thanh long liên hương về PR"
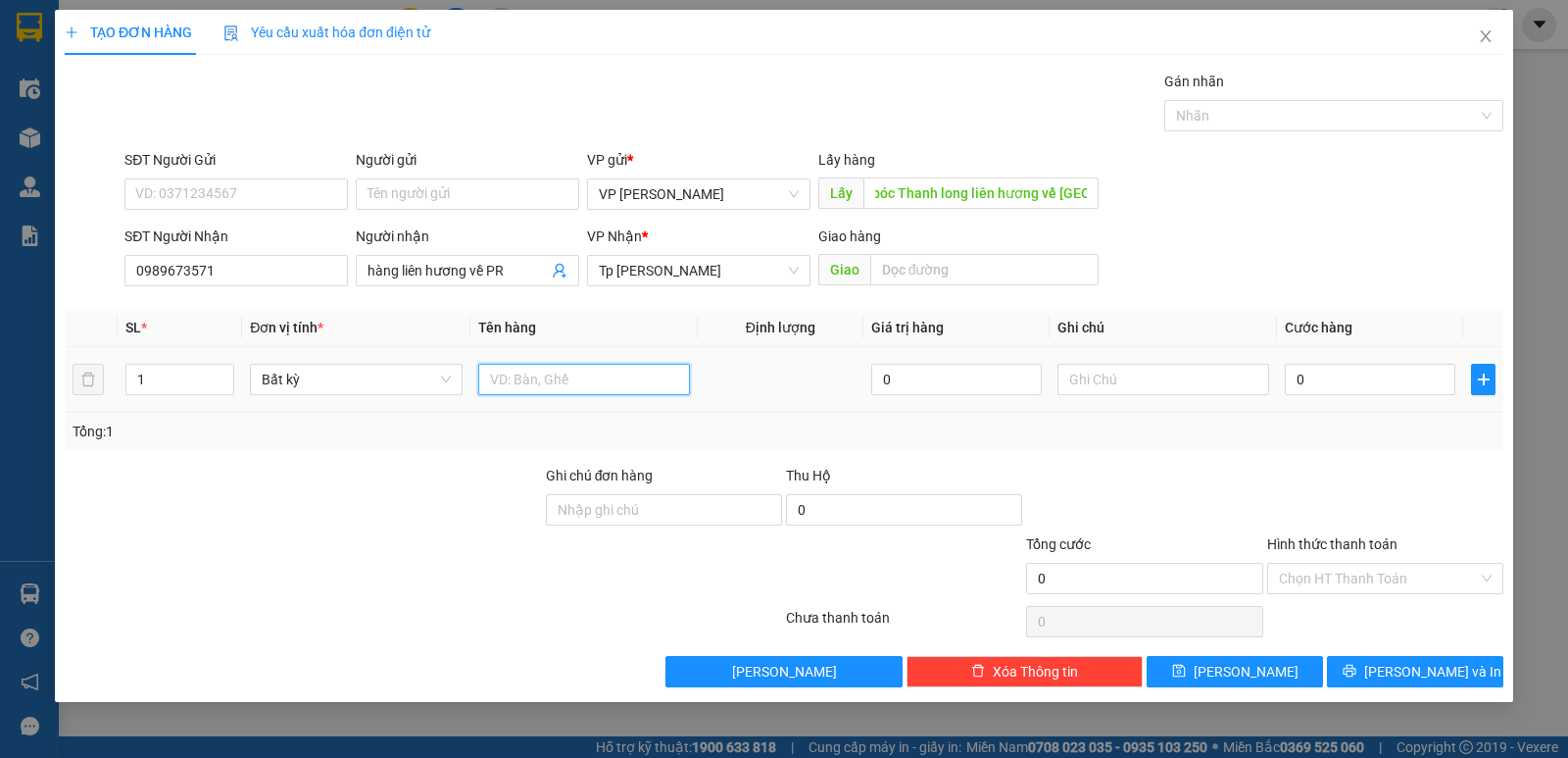
scroll to position [0, 0]
click at [523, 380] on input "text" at bounding box center [584, 380] width 212 height 31
paste input "Ô"
paste input "Ổ"
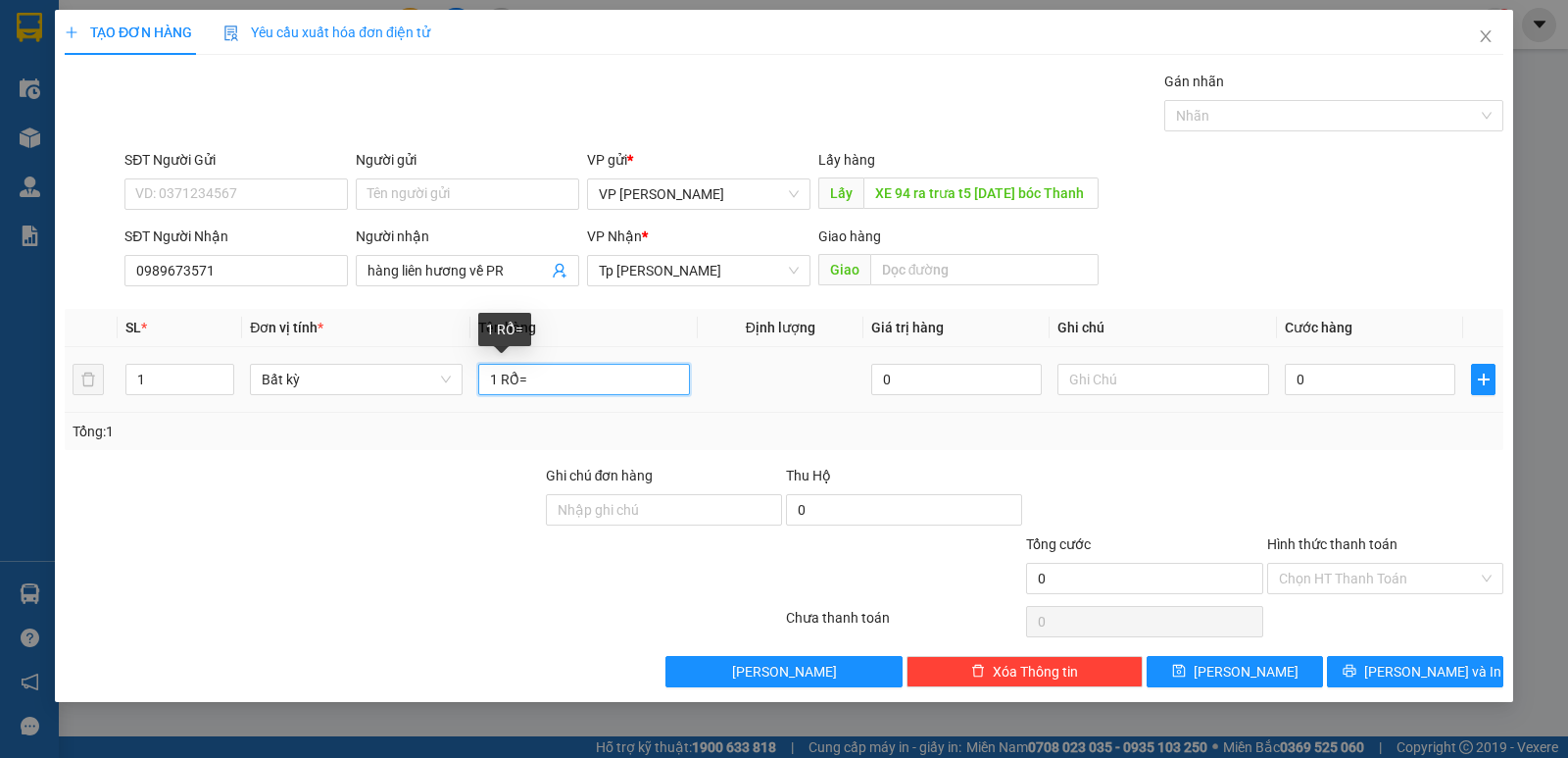
click at [592, 390] on input "1 RỔ=" at bounding box center [584, 380] width 212 height 31
paste input "XE 94 ra trưa t5 11/9/25 bóc Thanh long liên hương về PR"
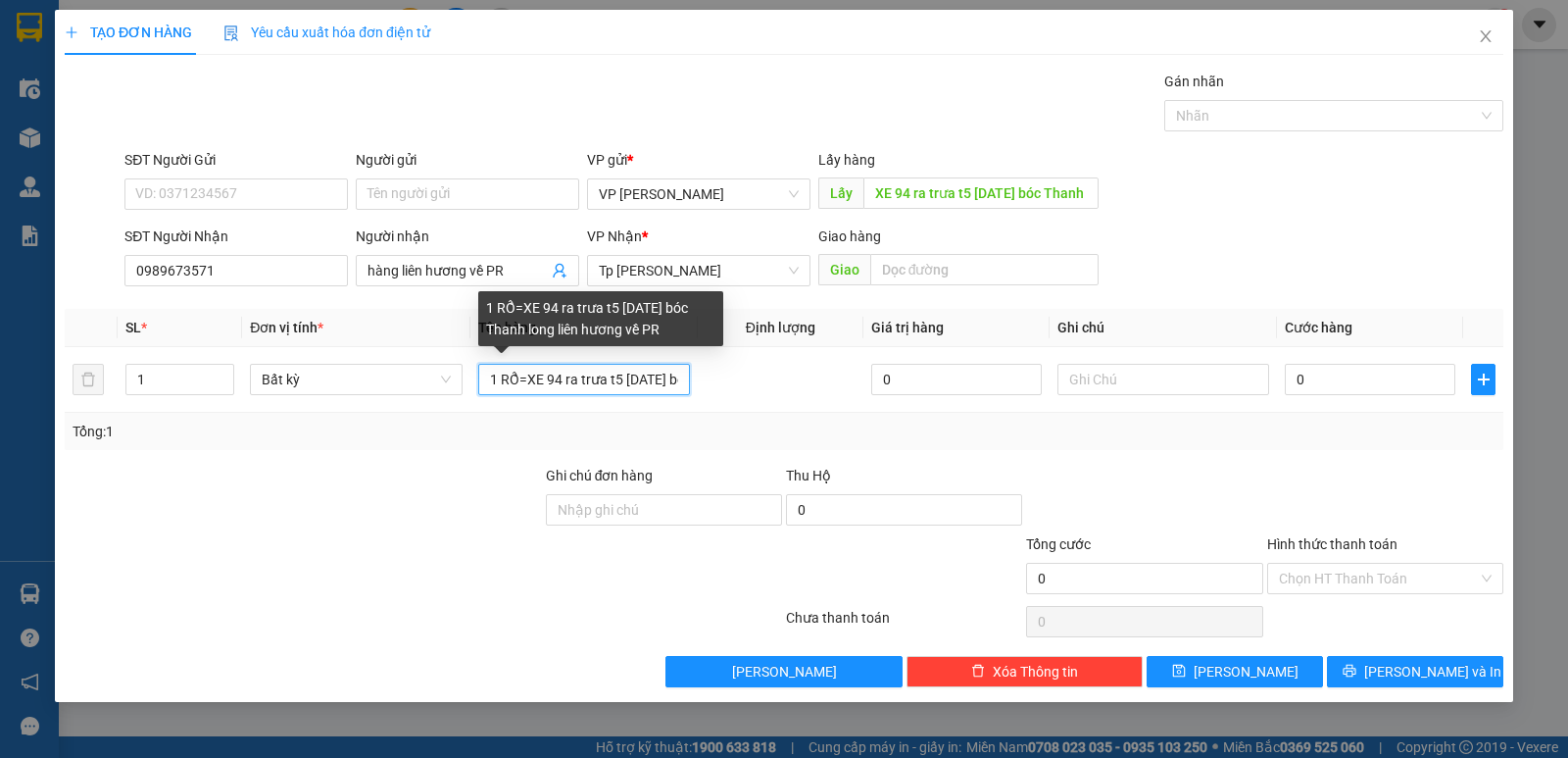
scroll to position [0, 200]
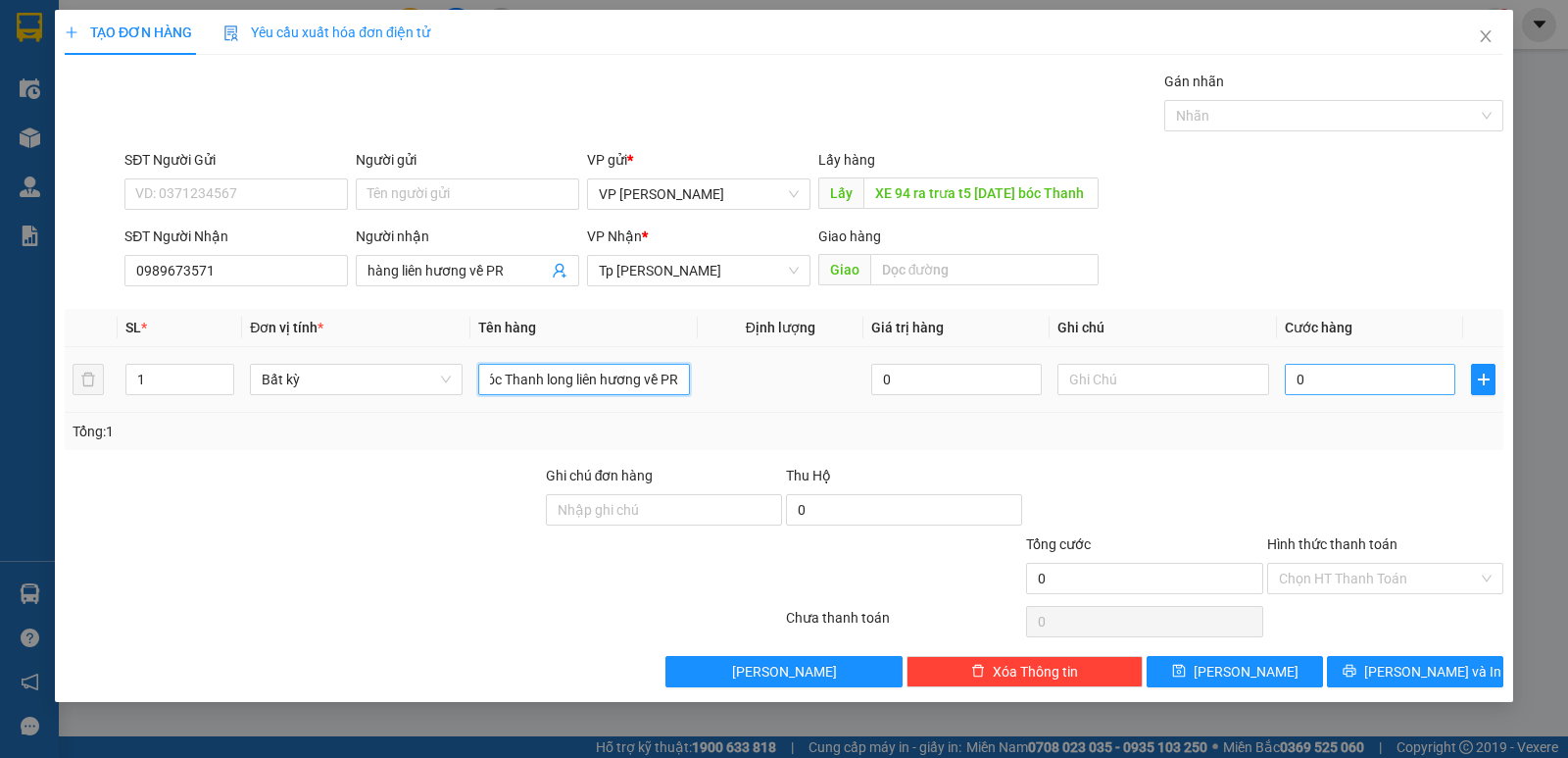
type input "1 RỔ=XE 94 ra trưa t5 11/9/25 bóc Thanh long liên hương về PR"
click at [1324, 380] on input "0" at bounding box center [1370, 380] width 171 height 31
type input "5"
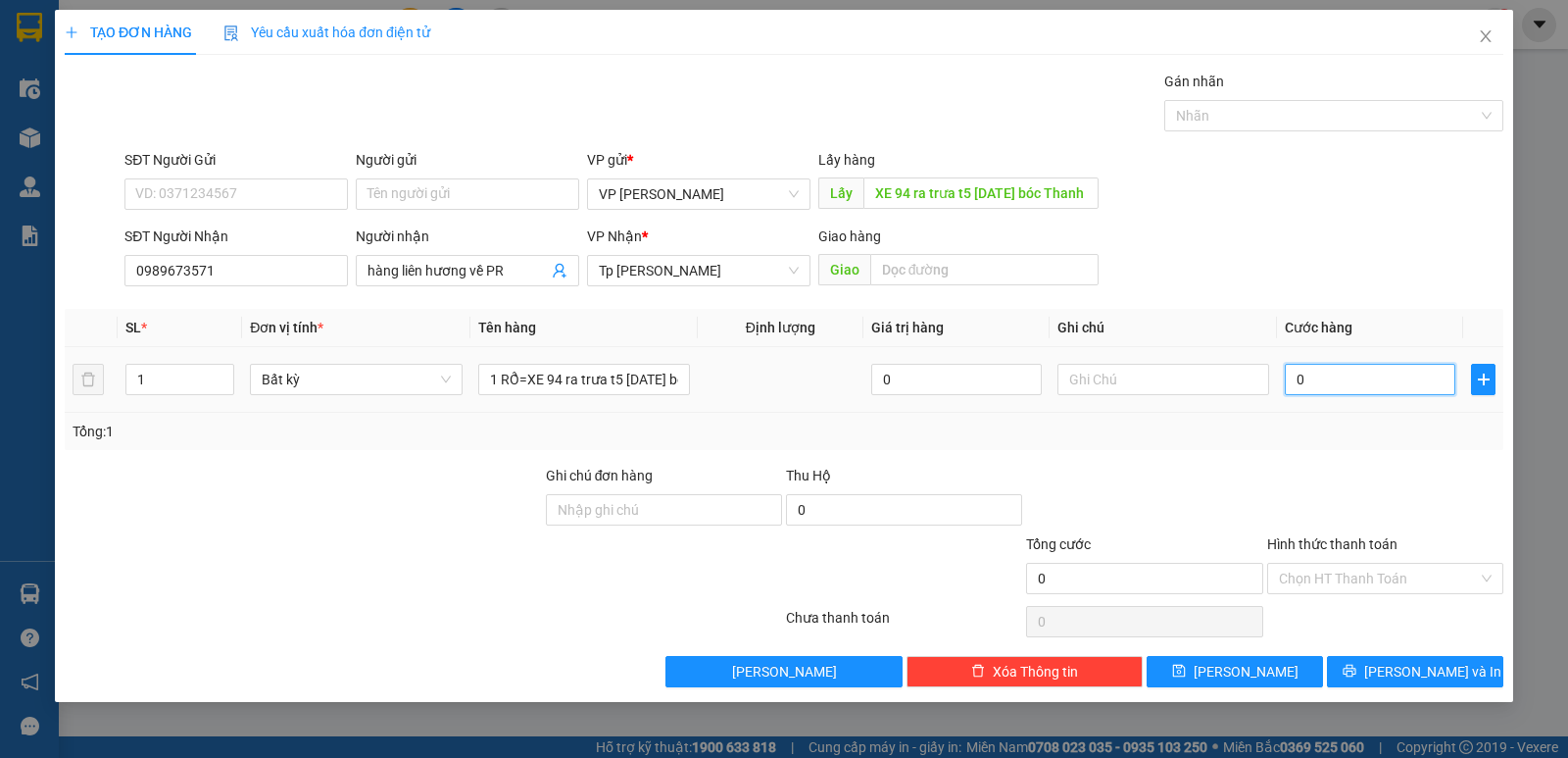
type input "5"
type input "50"
type input "50.000"
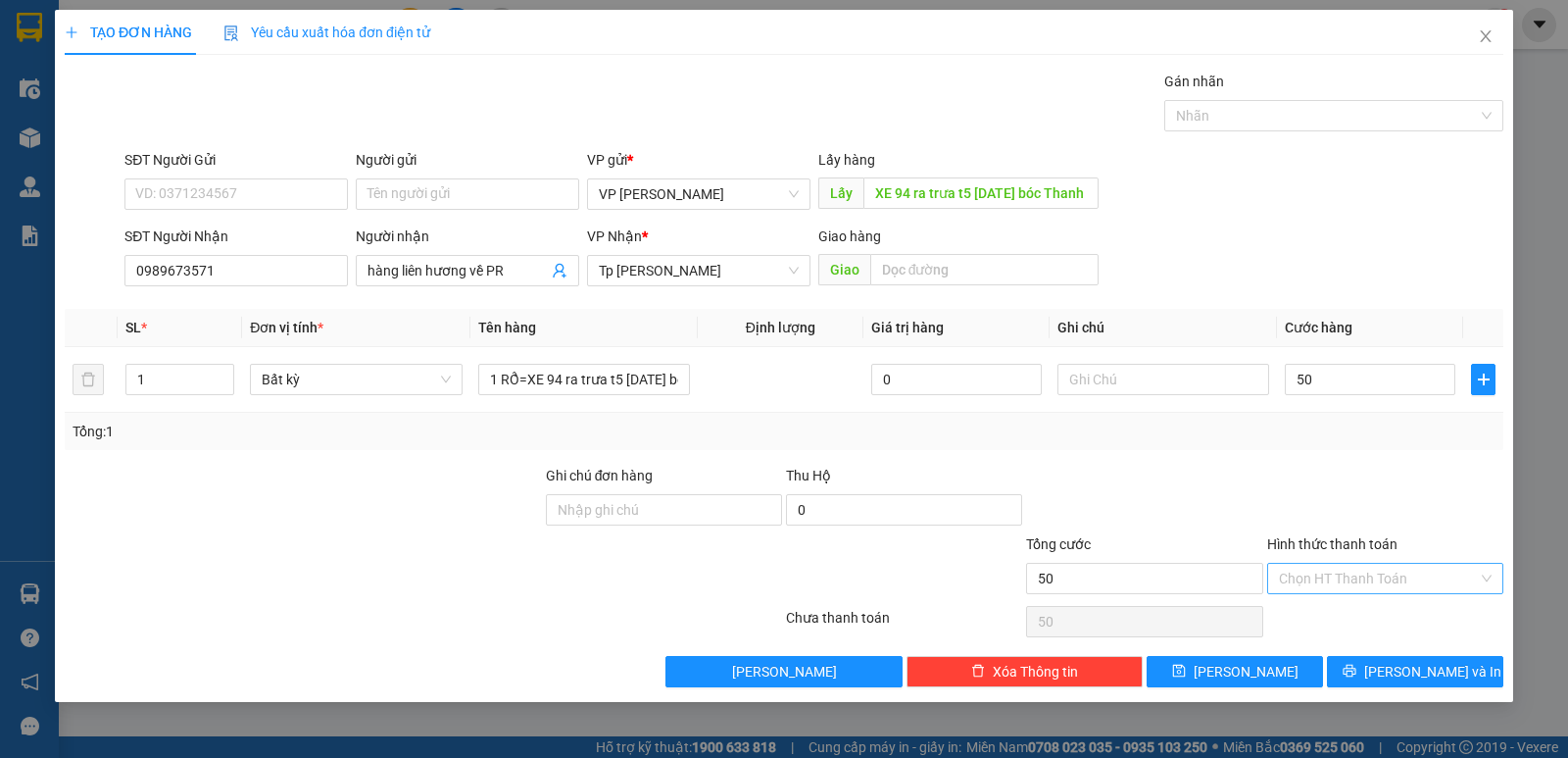
type input "50.000"
click at [1308, 574] on input "Hình thức thanh toán" at bounding box center [1378, 578] width 199 height 29
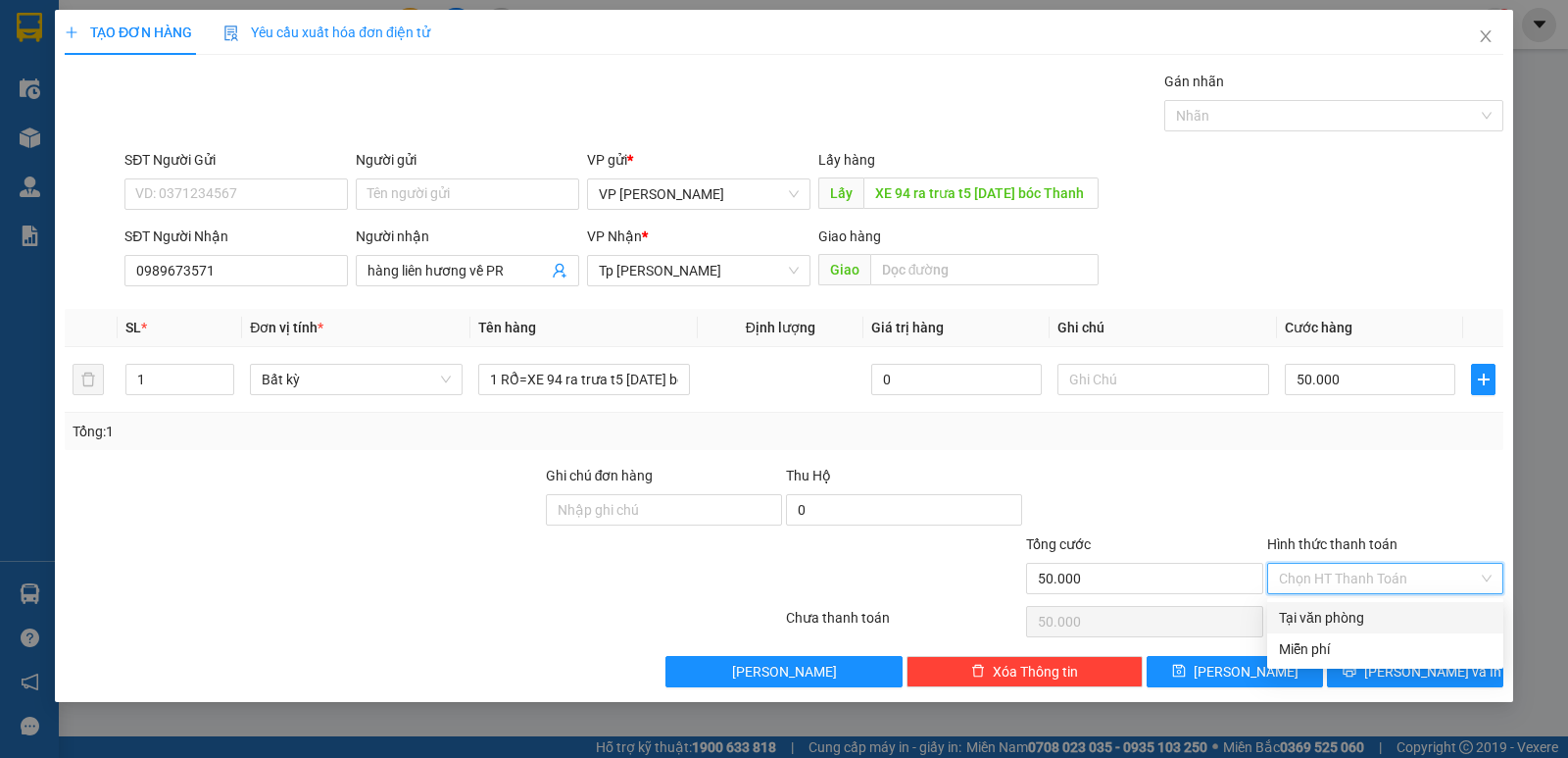
click at [1308, 623] on div "Tại văn phòng" at bounding box center [1385, 618] width 213 height 22
type input "0"
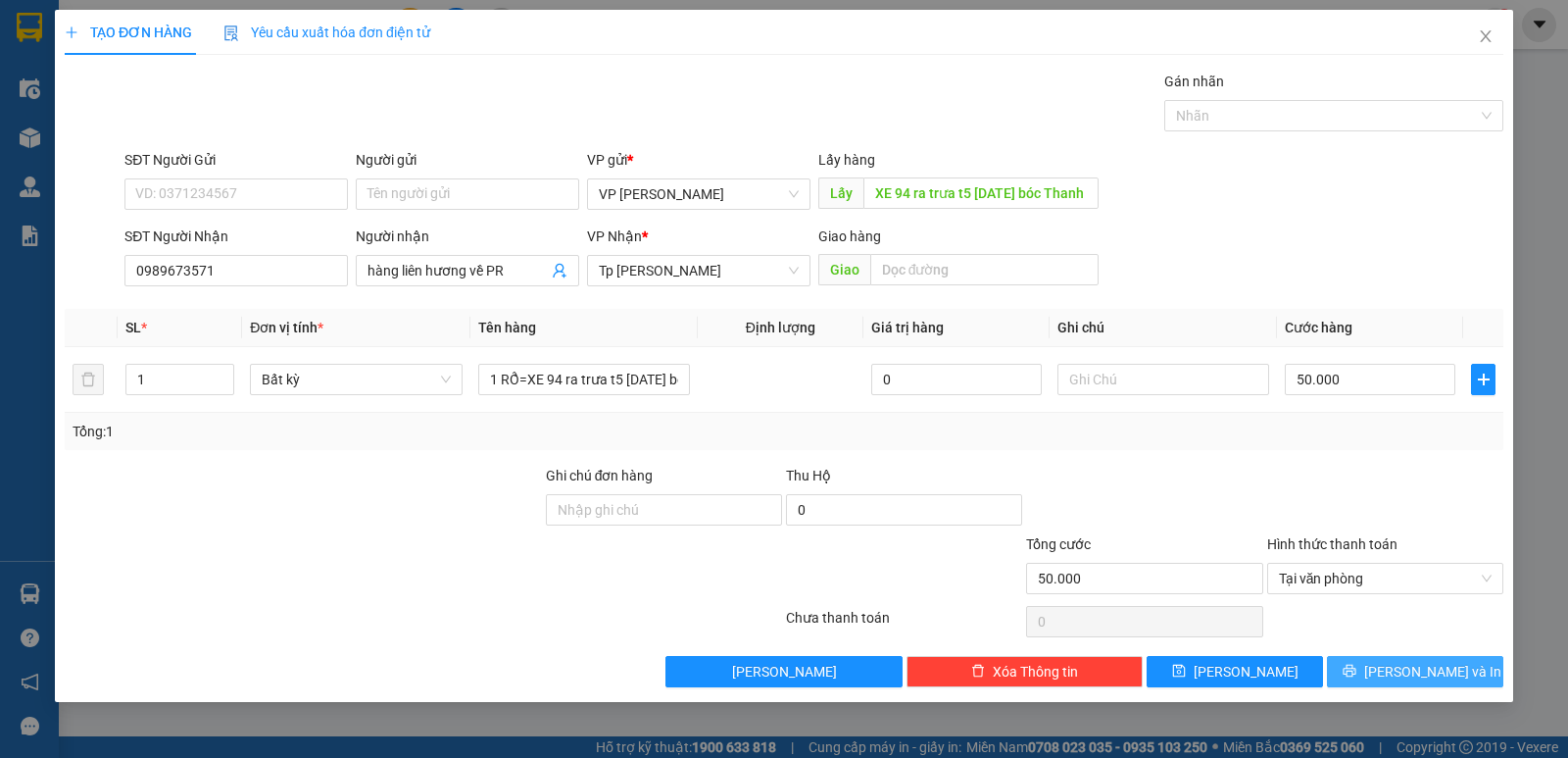
click at [1356, 671] on icon "printer" at bounding box center [1349, 671] width 14 height 14
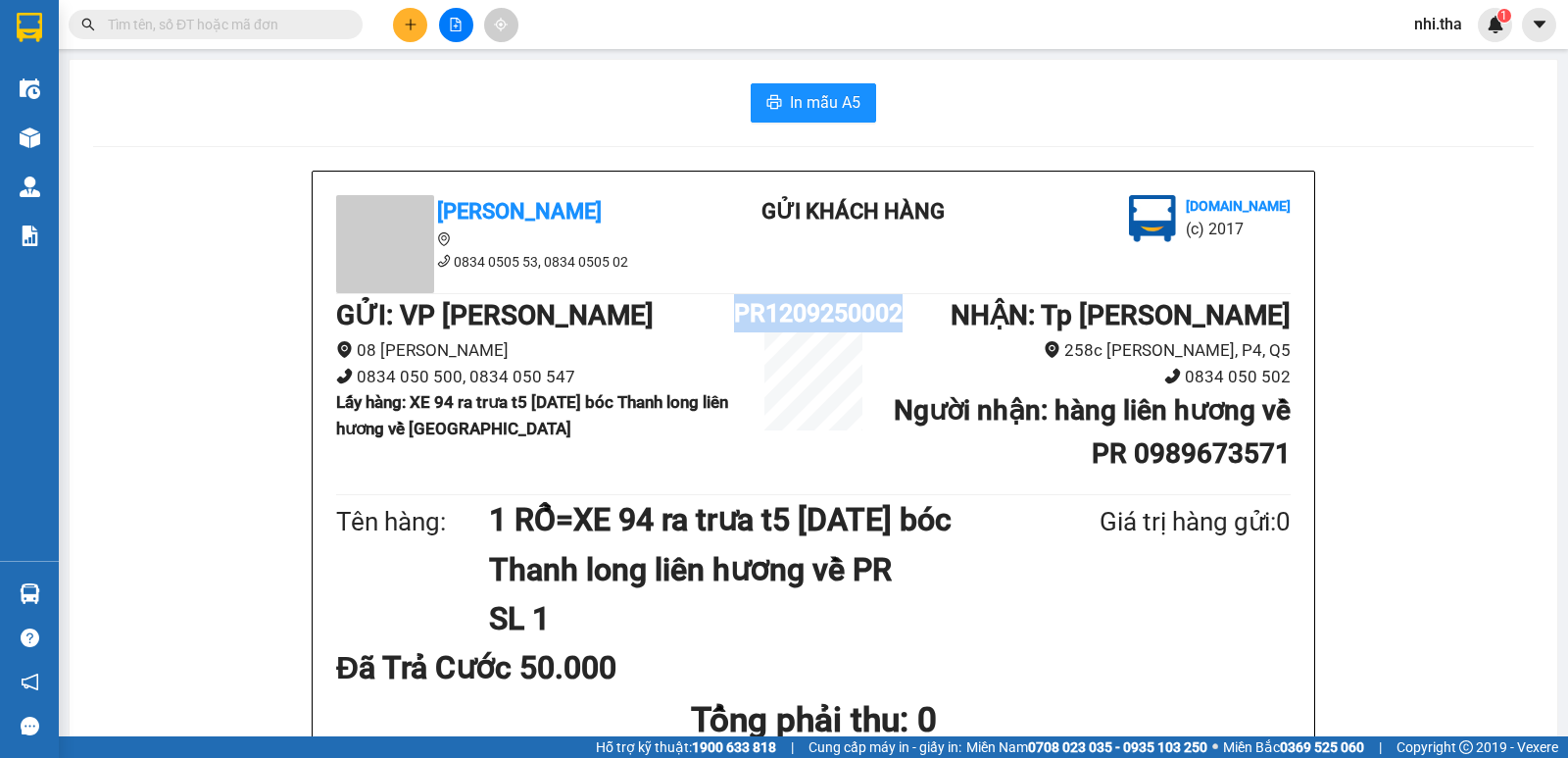
drag, startPoint x: 729, startPoint y: 312, endPoint x: 898, endPoint y: 313, distance: 169.0
click at [898, 313] on div "GỬI : VP Phan Rang 08 Đoàn Thị Điểm 0834 050 500, 0834 050 547 Lấy hàng : XE 94…" at bounding box center [813, 392] width 955 height 195
copy div "PR1209250002"
